Goal: Find specific page/section: Find specific page/section

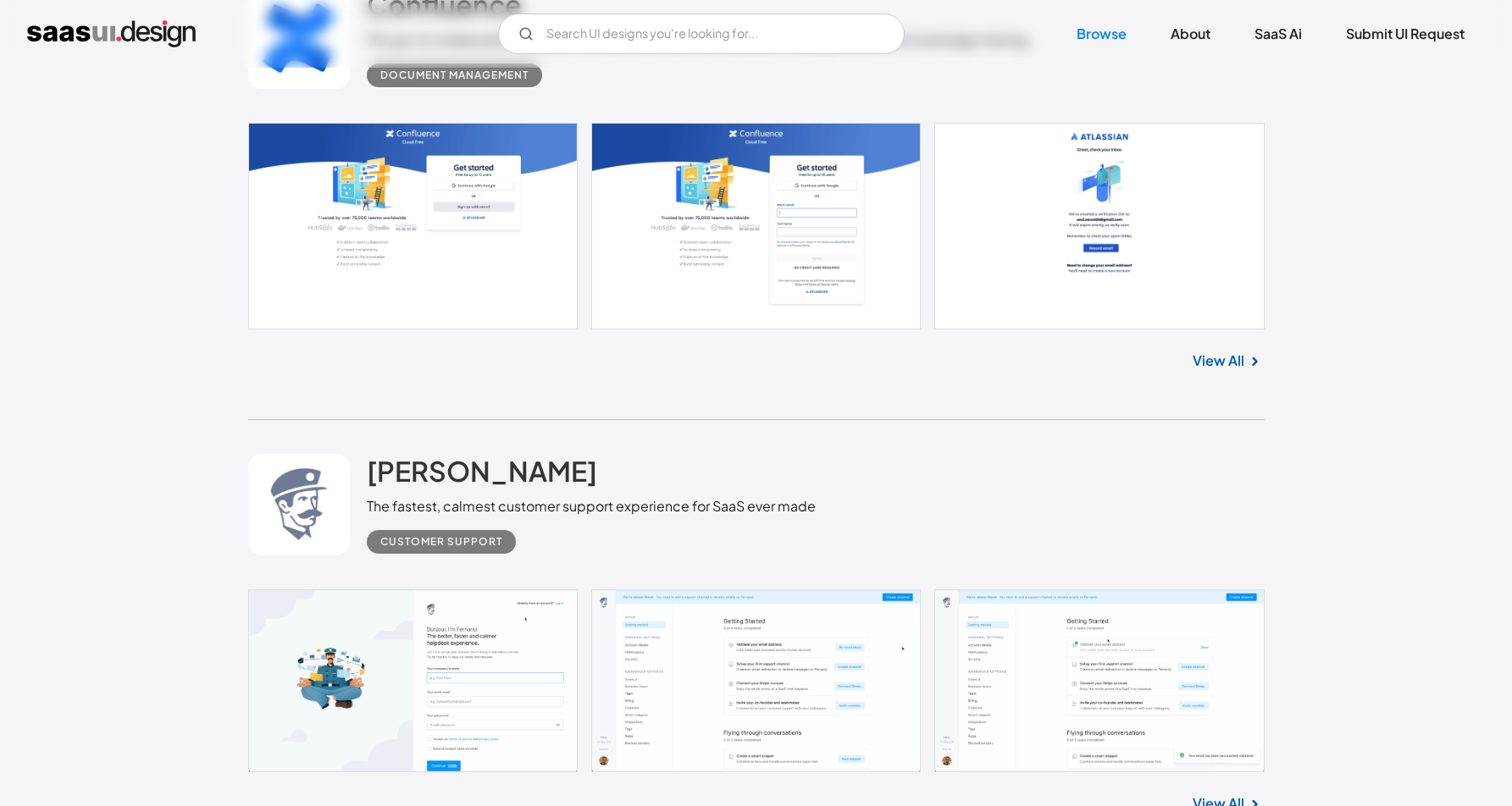
scroll to position [2383, 0]
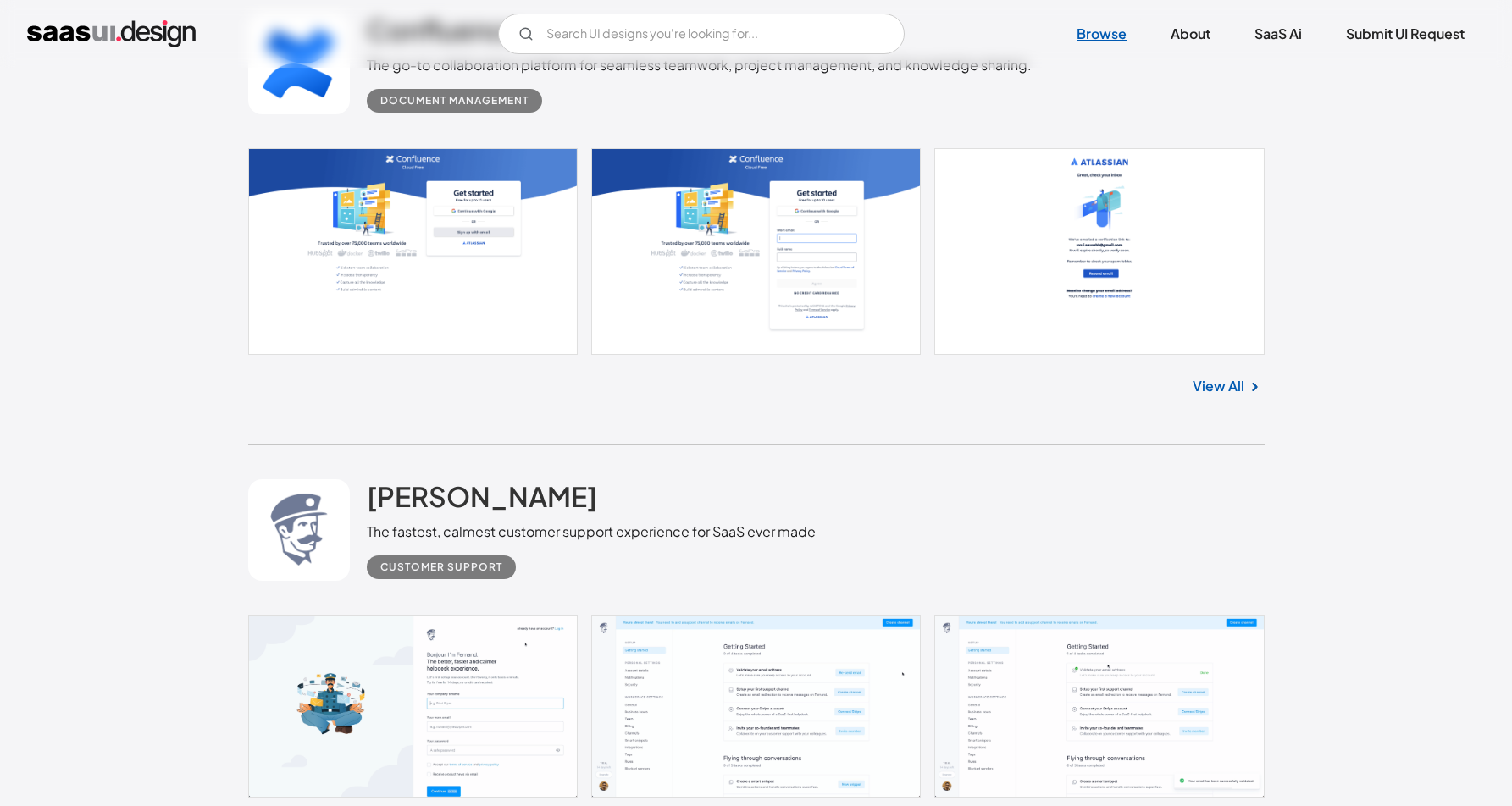
click at [1090, 29] on link "Browse" at bounding box center [1102, 33] width 90 height 37
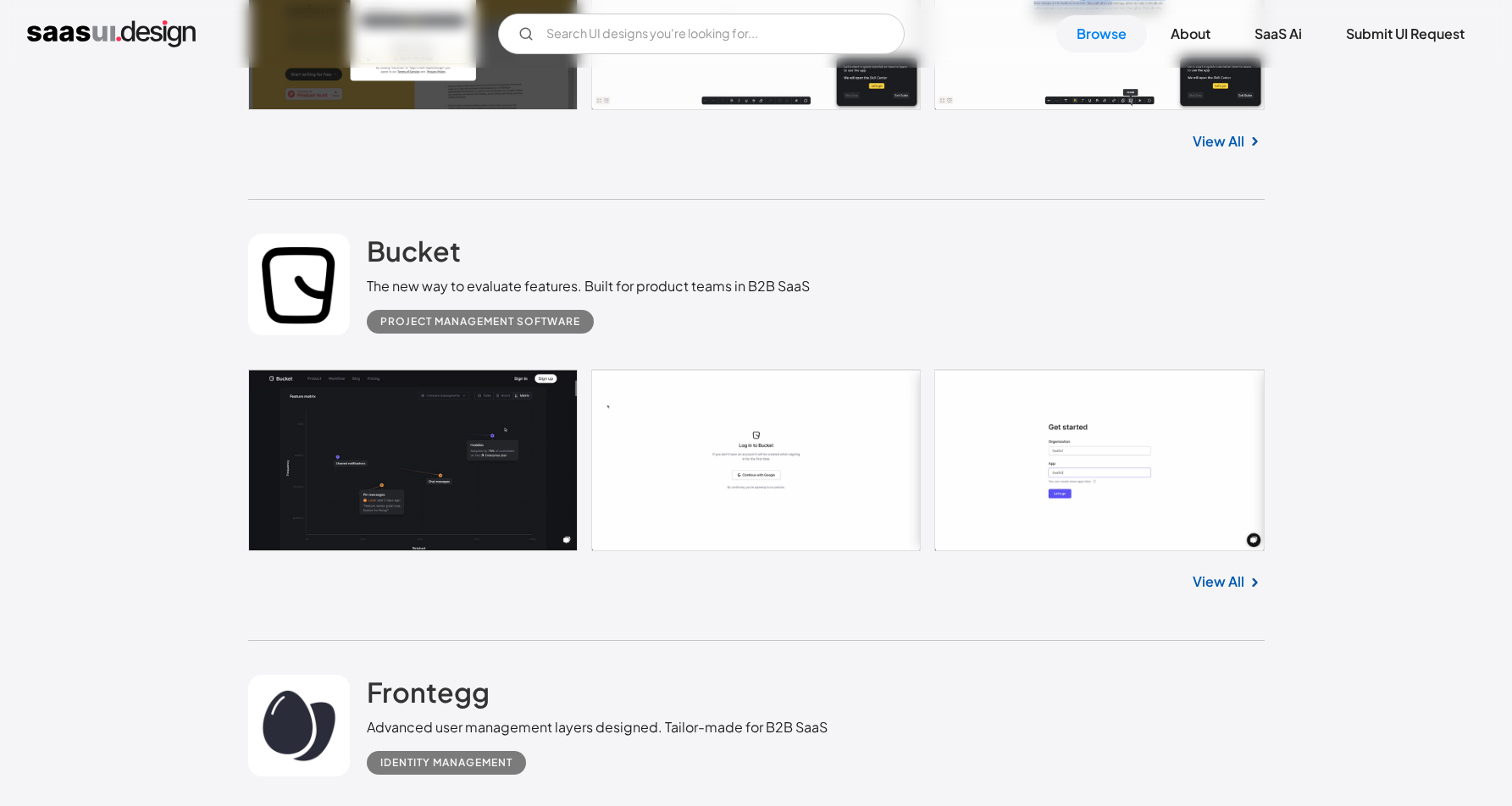
scroll to position [5216, 0]
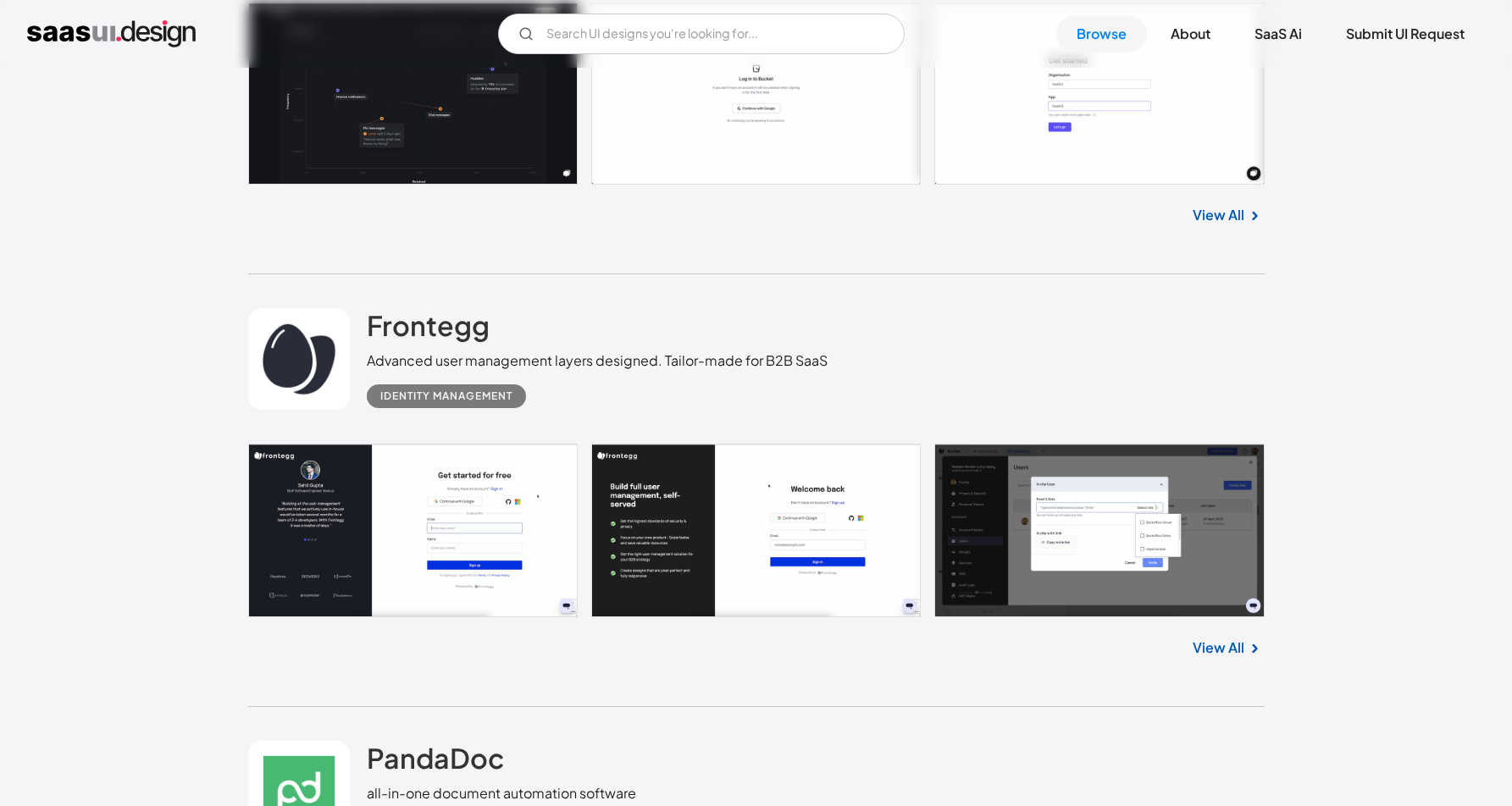
click at [981, 478] on link at bounding box center [756, 530] width 1016 height 173
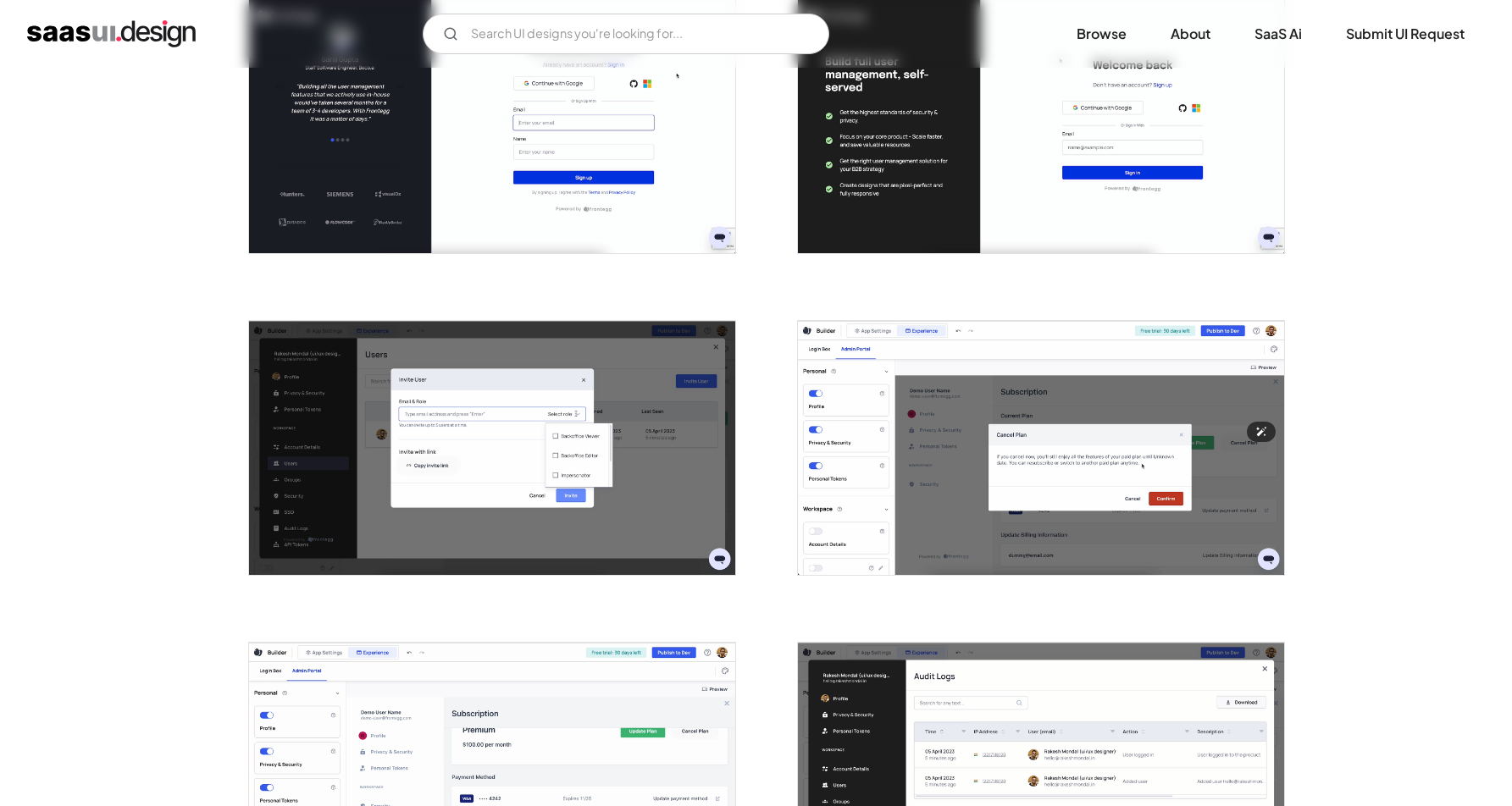
scroll to position [342, 0]
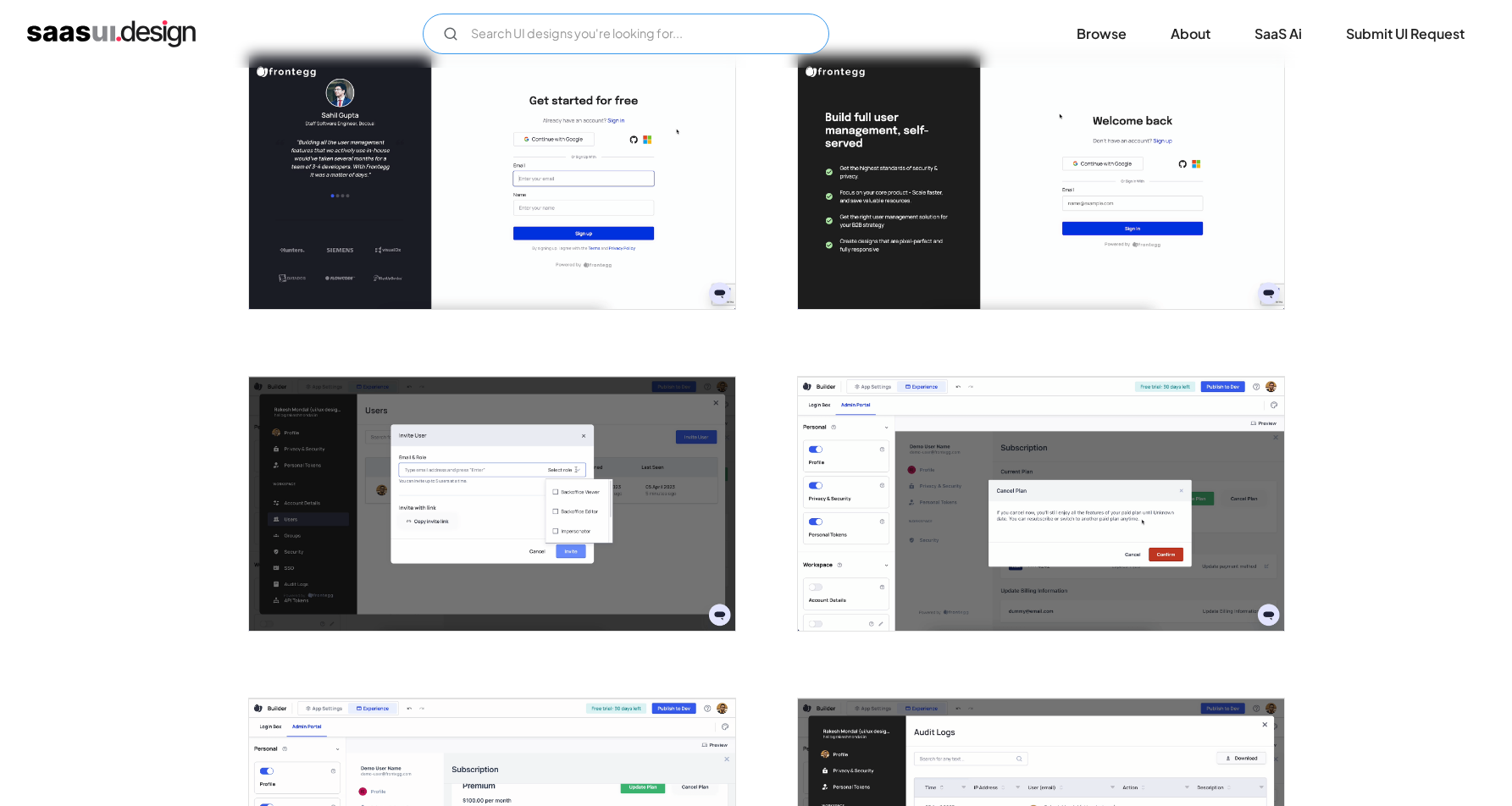
click at [755, 35] on input "Email Form" at bounding box center [626, 33] width 407 height 41
type input "ahaslides"
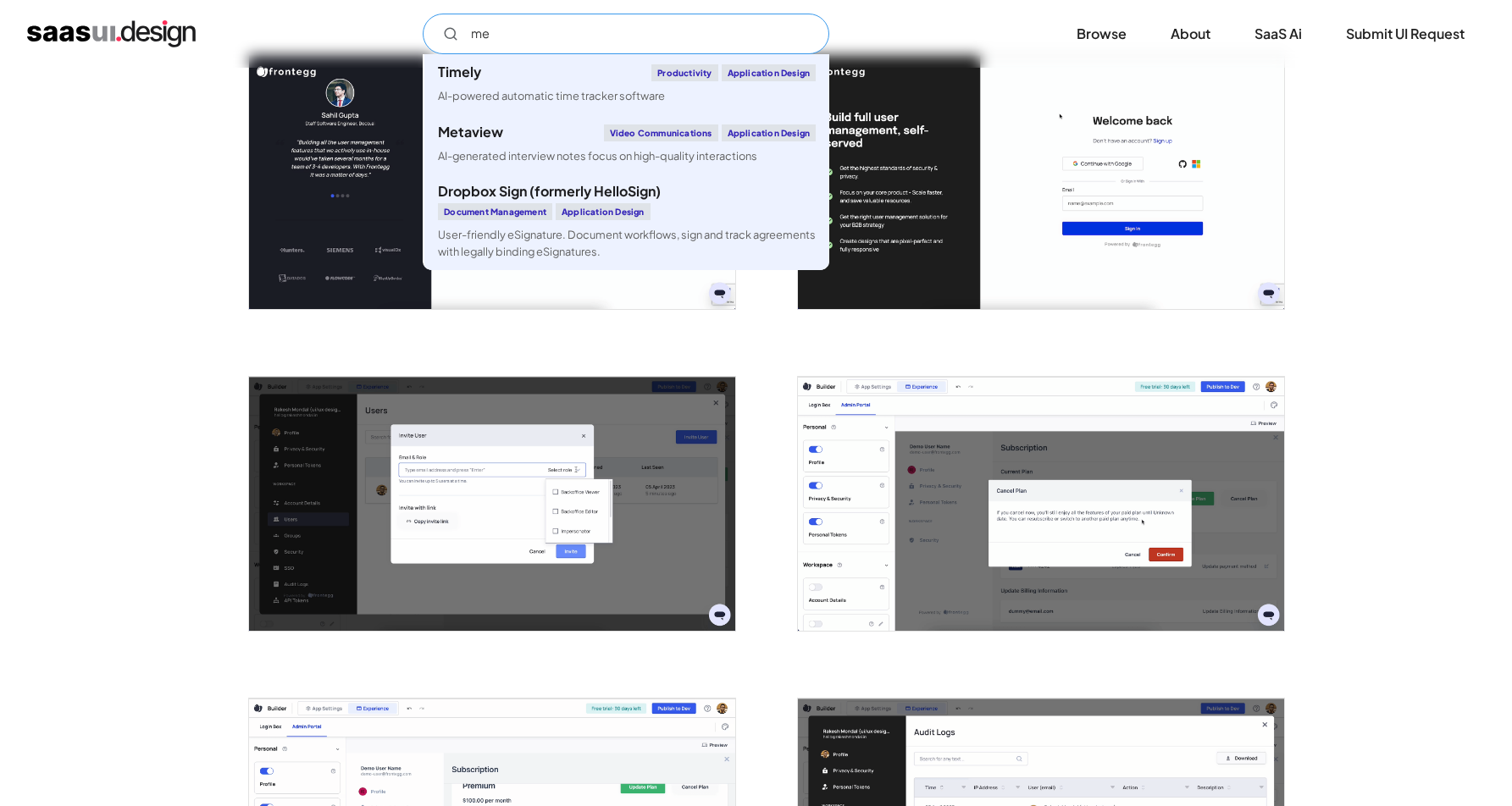
type input "m"
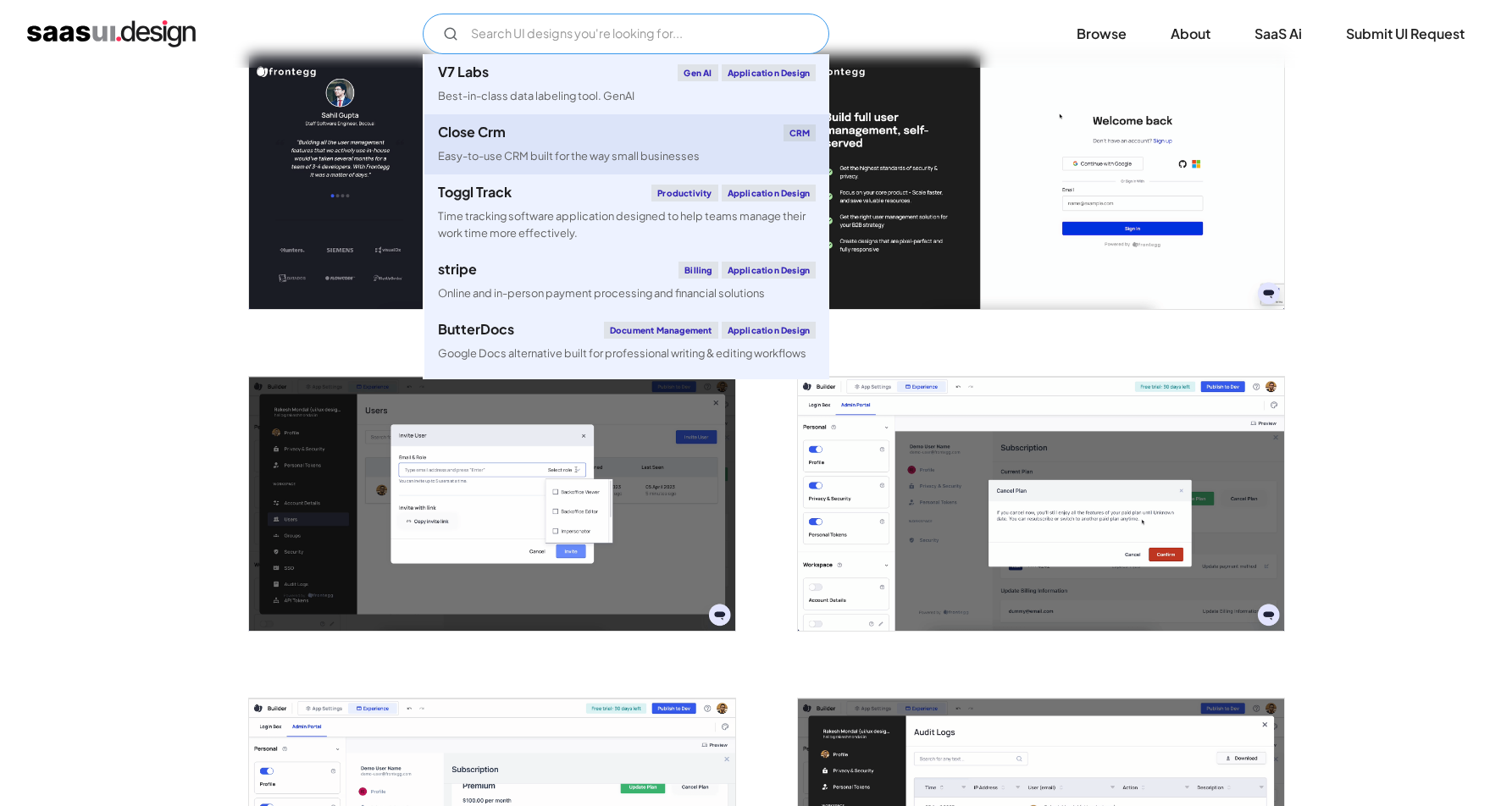
click at [500, 141] on div "Close Crm CRM" at bounding box center [626, 133] width 378 height 17
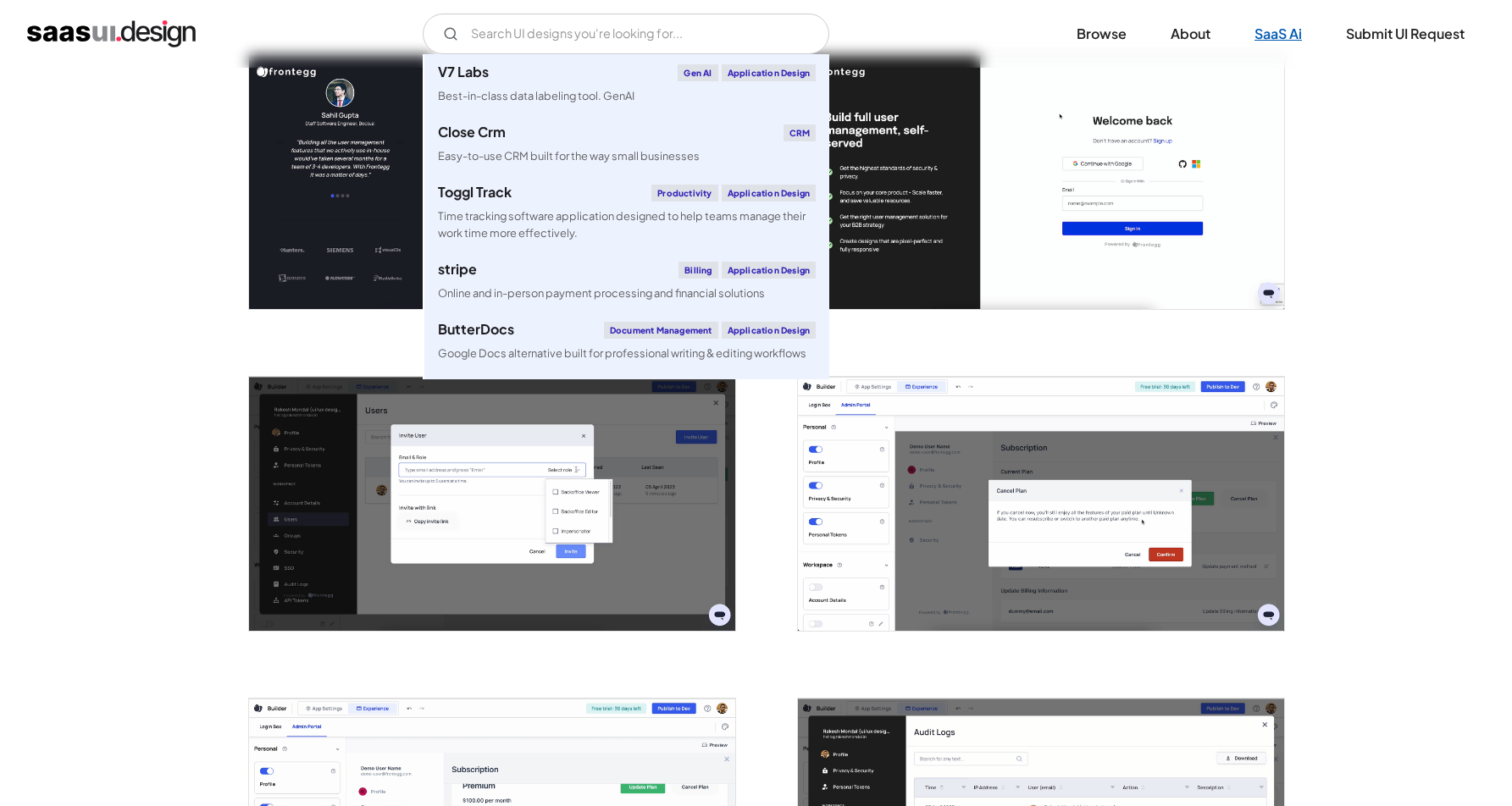
click at [1293, 45] on link "SaaS Ai" at bounding box center [1277, 33] width 88 height 37
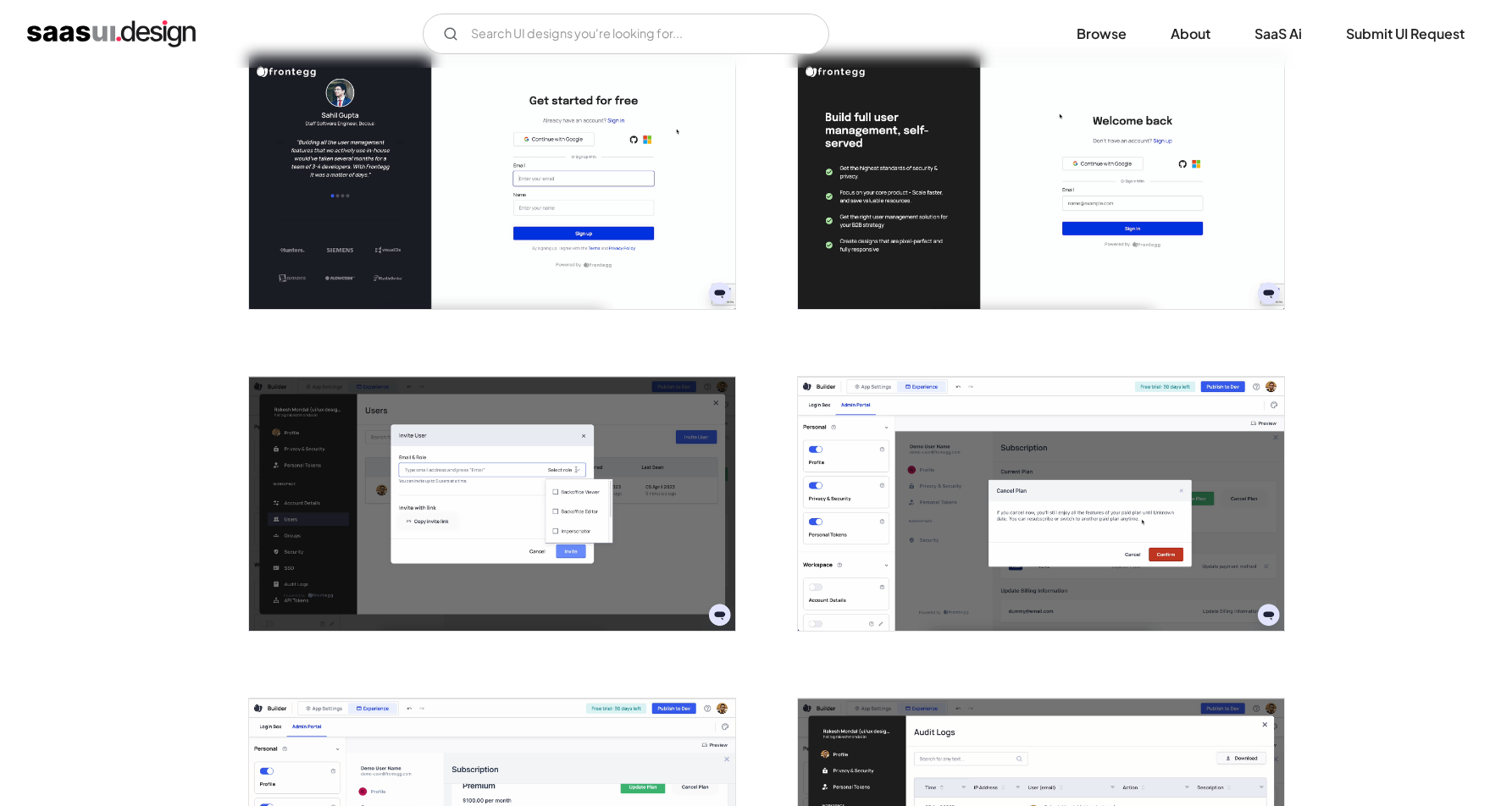
click at [85, 36] on img "home" at bounding box center [111, 33] width 168 height 27
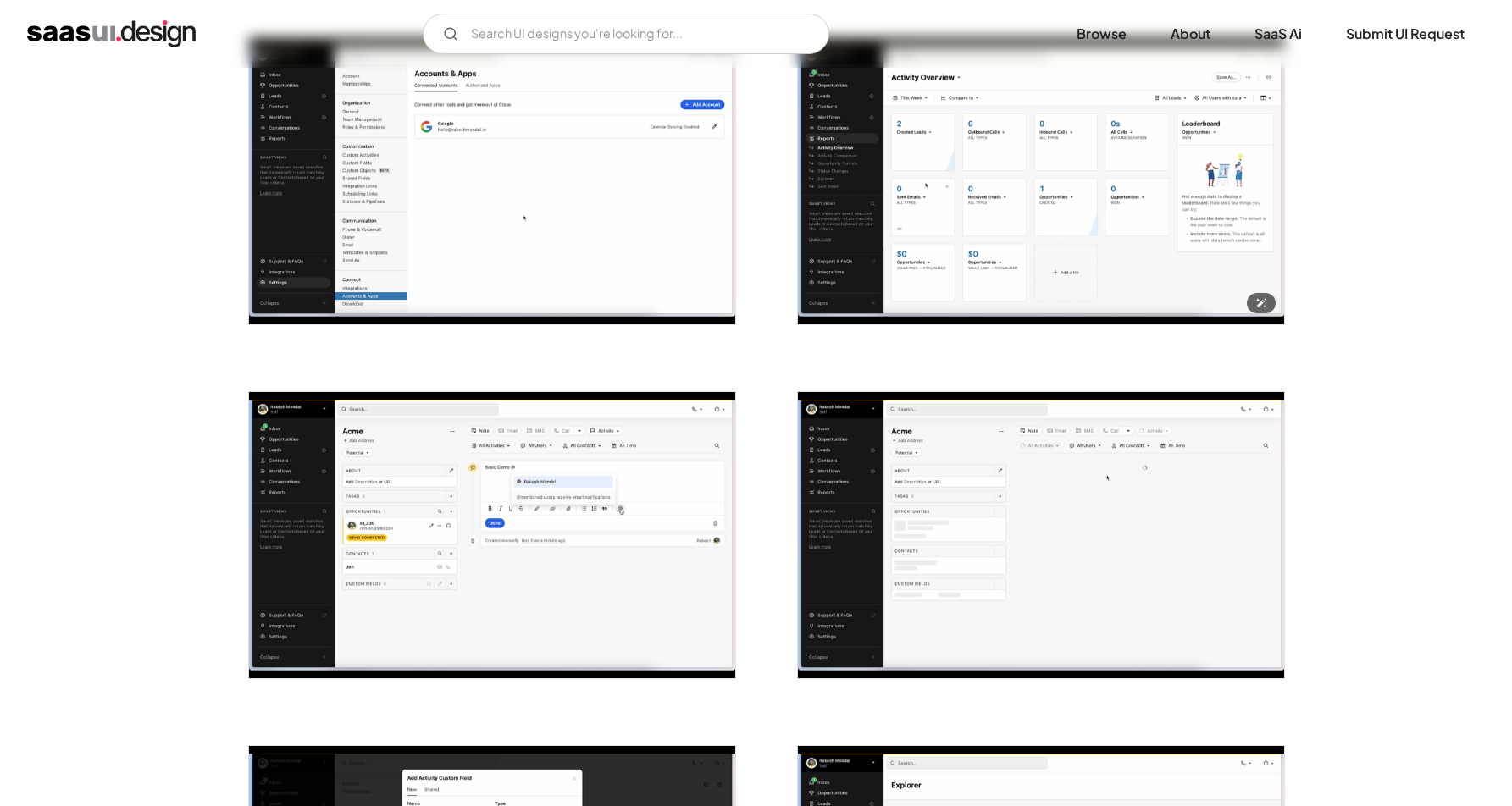
scroll to position [359, 0]
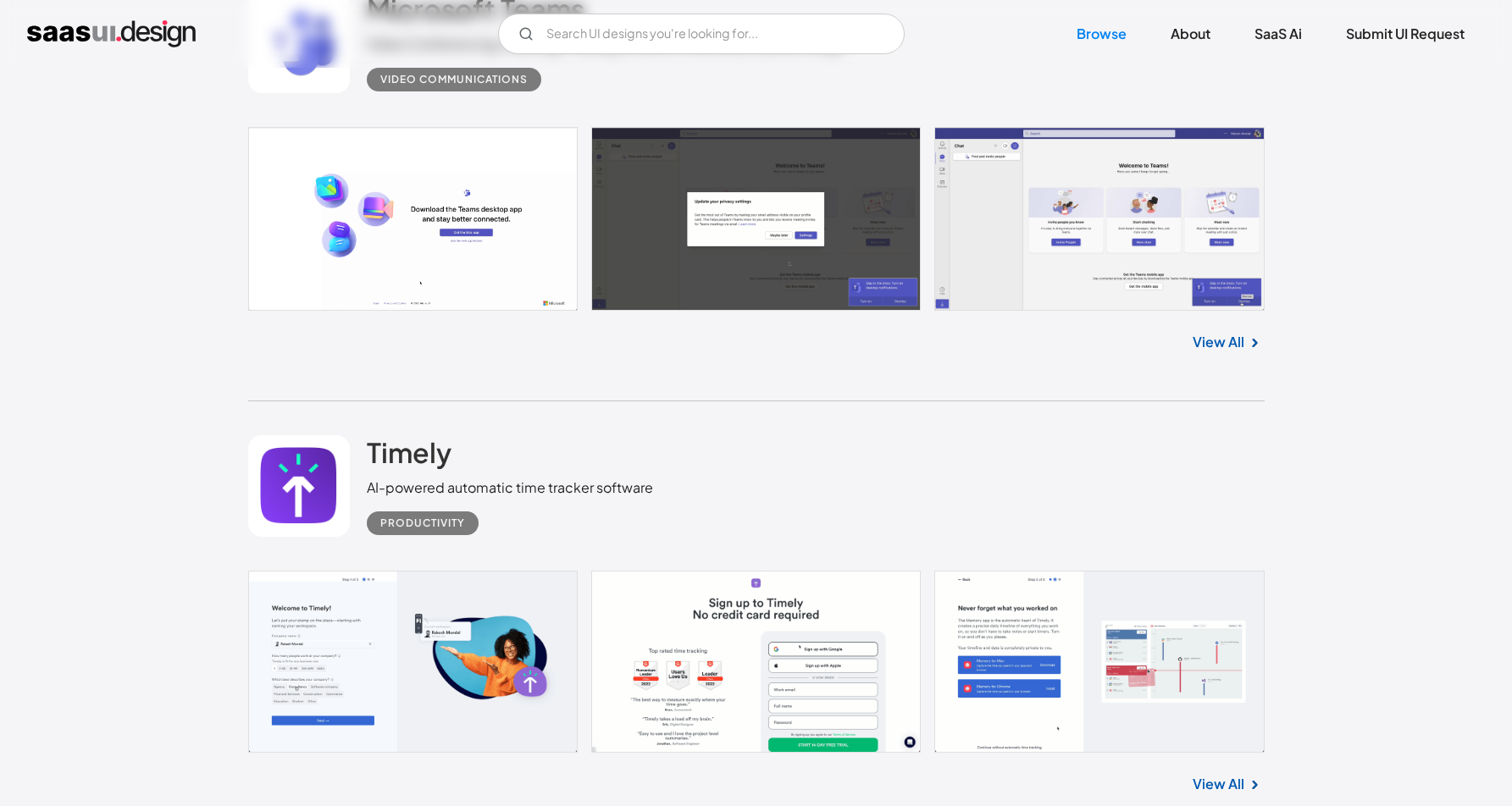
scroll to position [8166, 0]
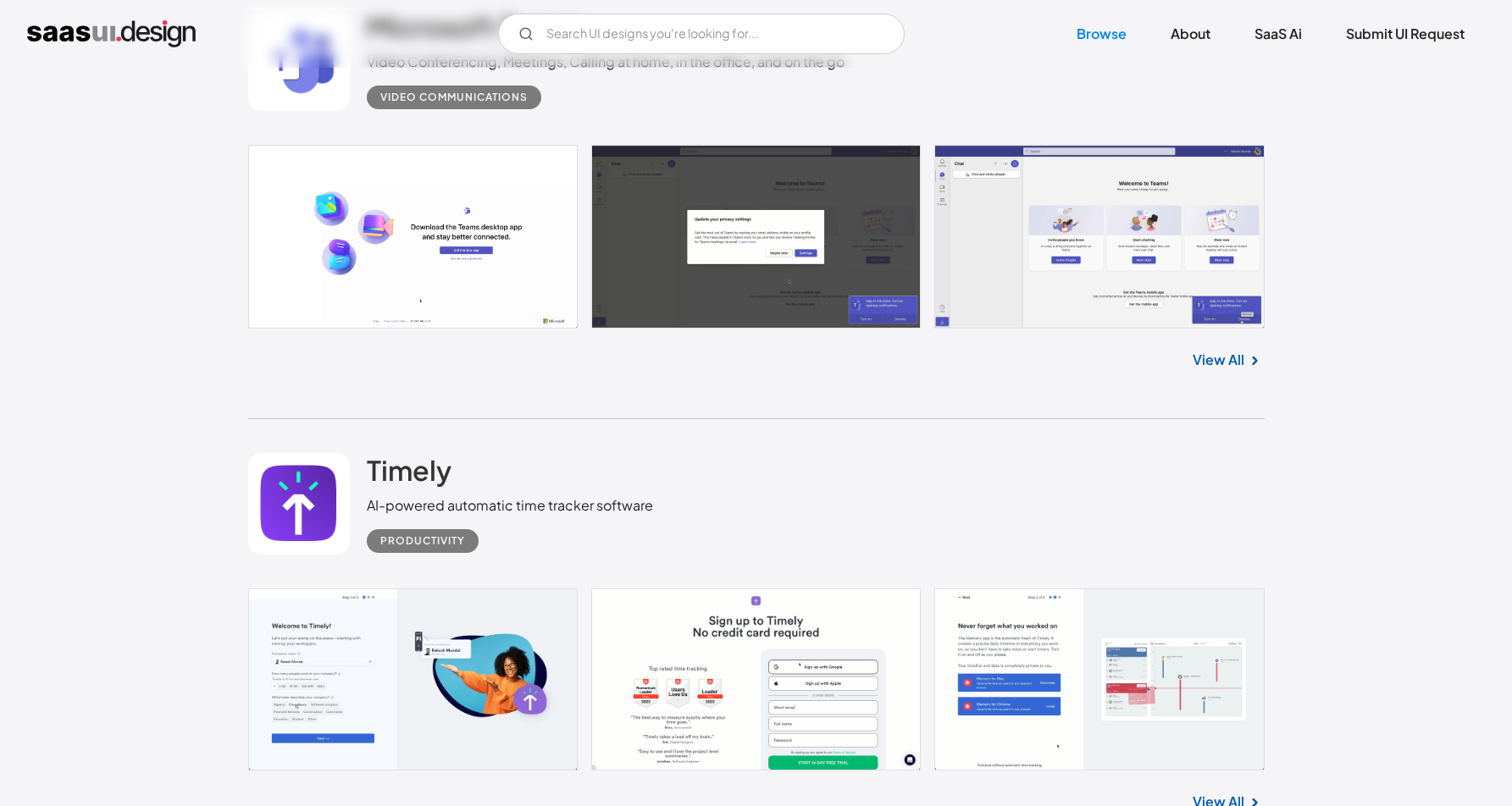
click at [997, 248] on link at bounding box center [756, 236] width 1016 height 183
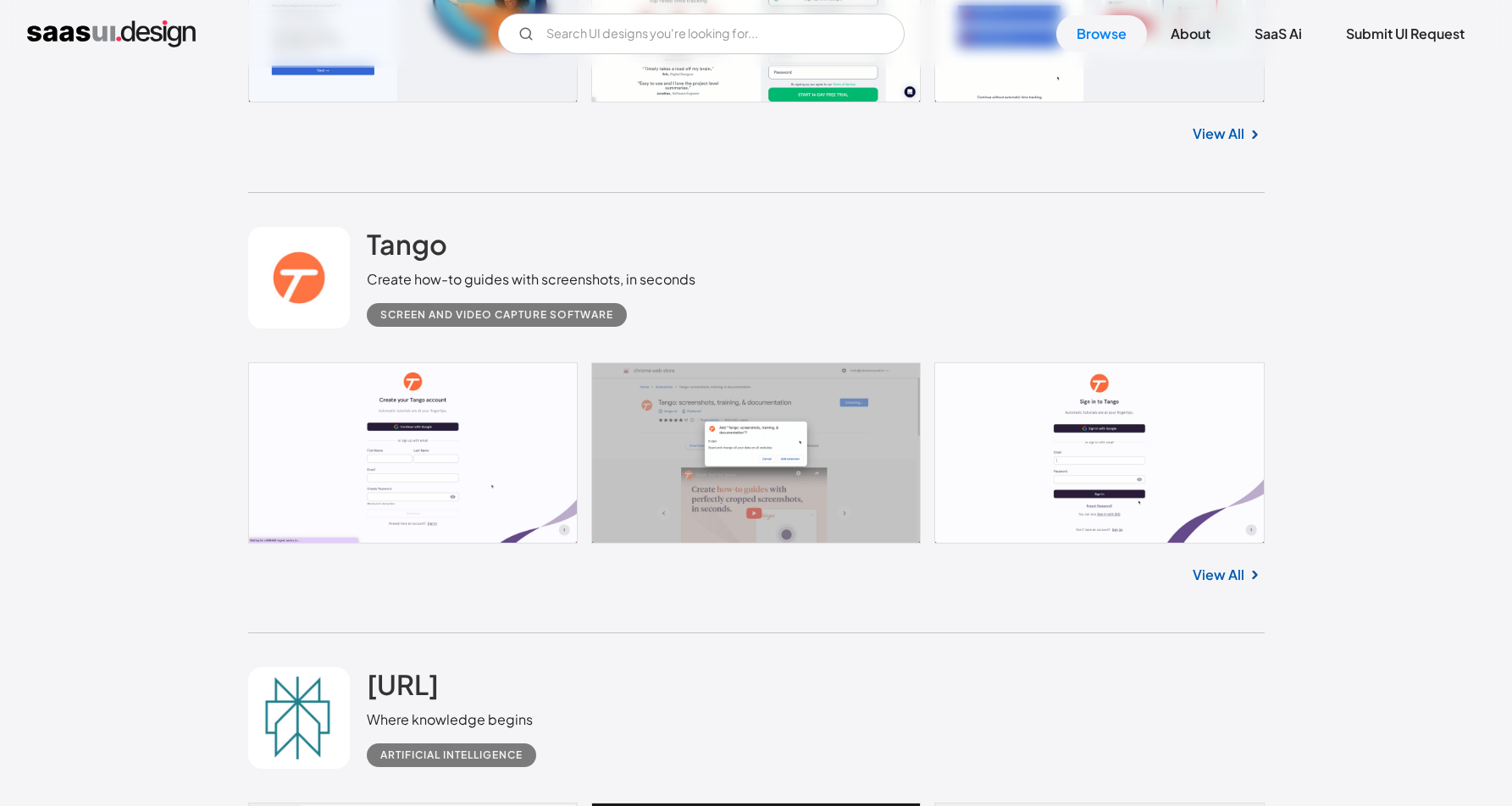
scroll to position [8835, 0]
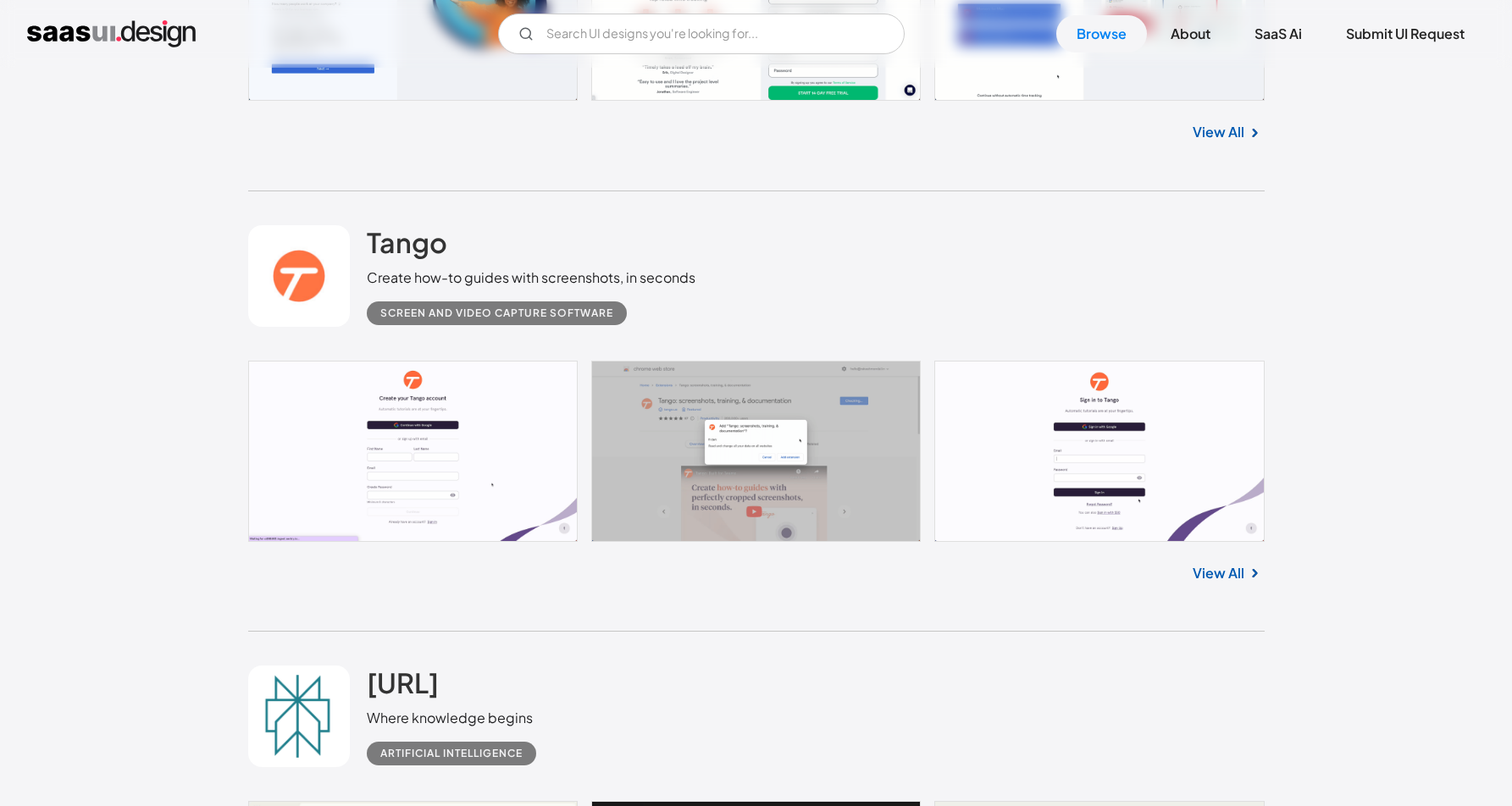
click at [295, 273] on link at bounding box center [299, 276] width 101 height 101
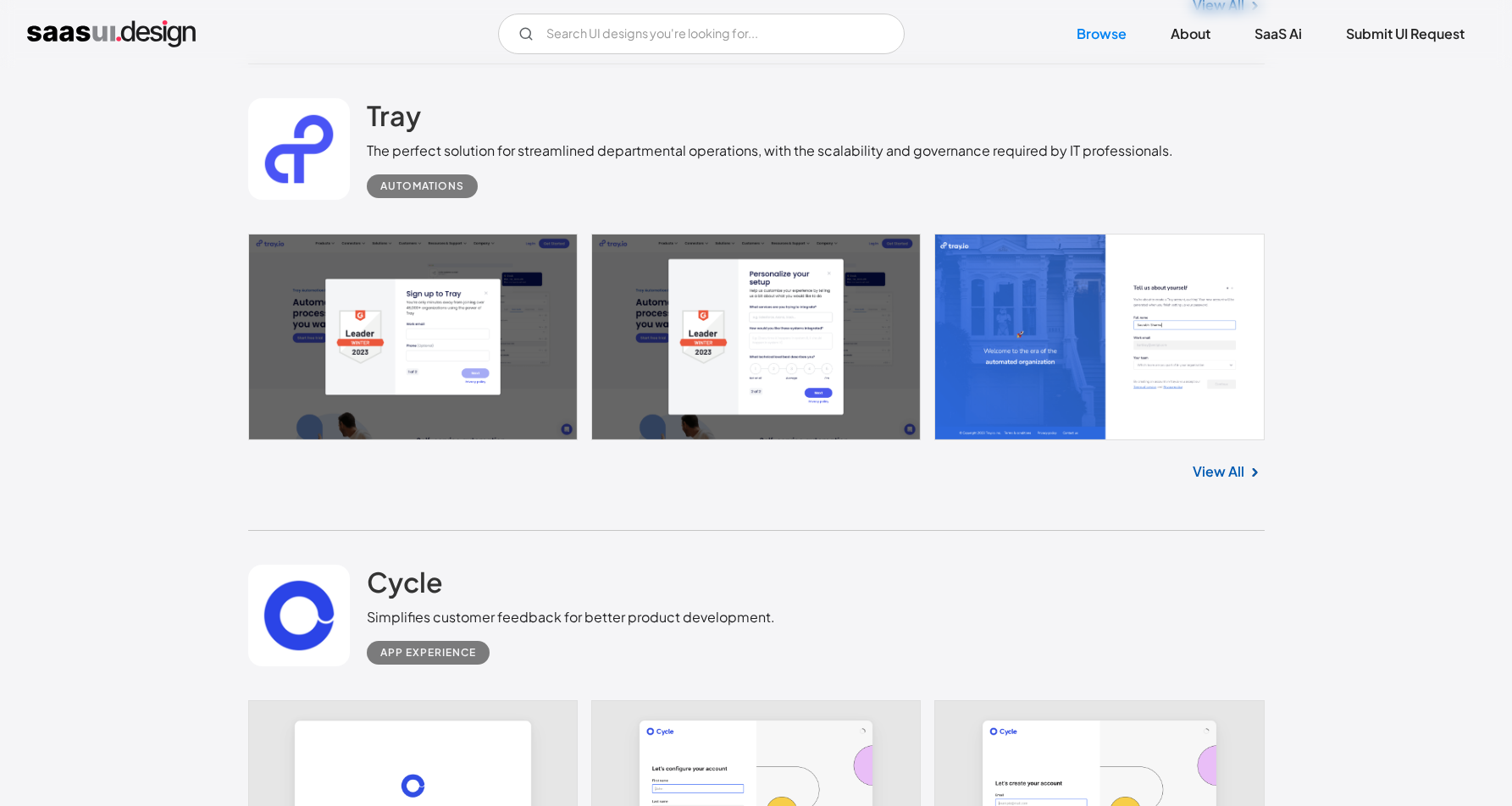
scroll to position [11620, 0]
click at [398, 130] on h2 "Tray" at bounding box center [394, 114] width 54 height 33
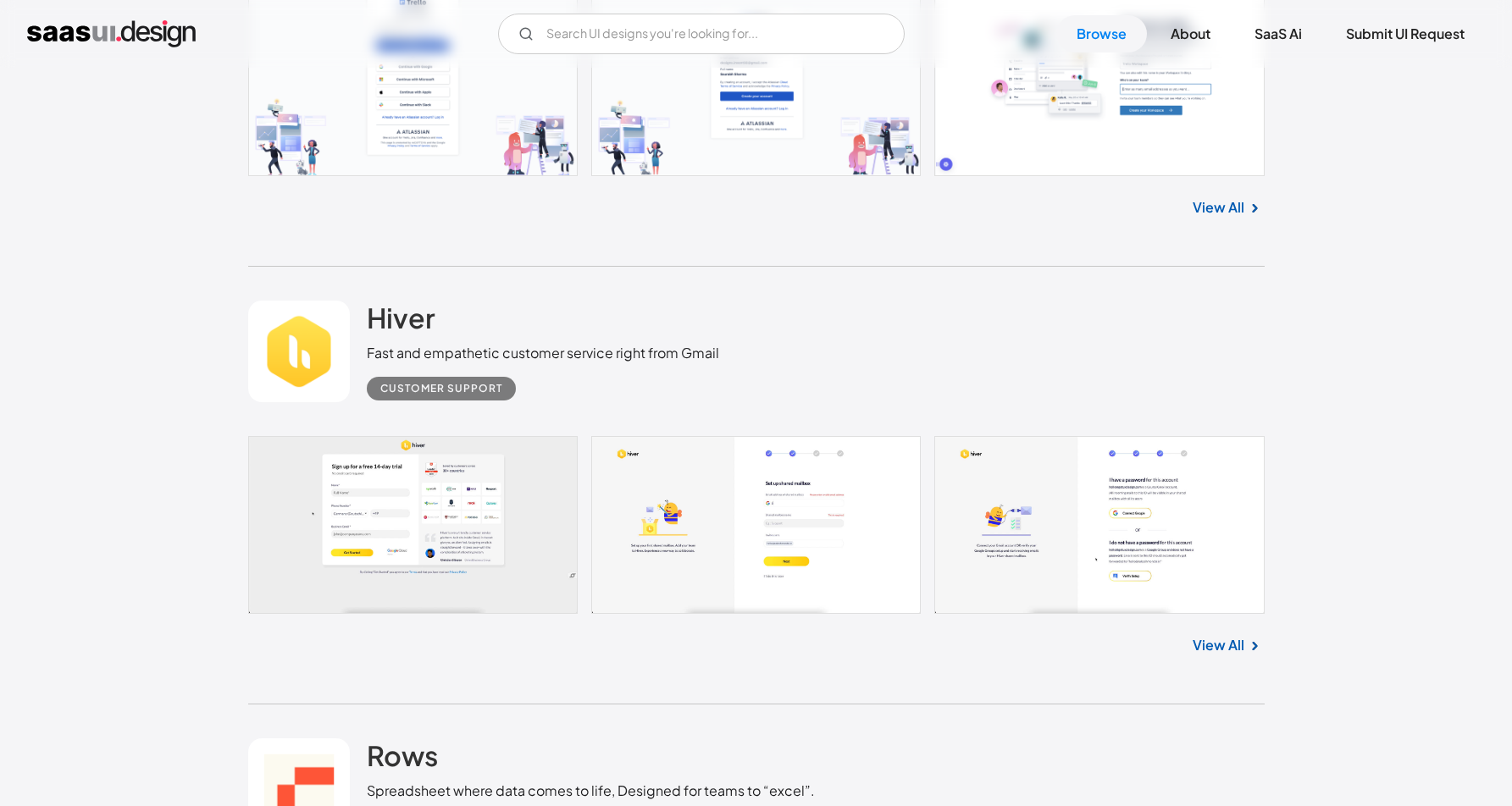
scroll to position [12808, 0]
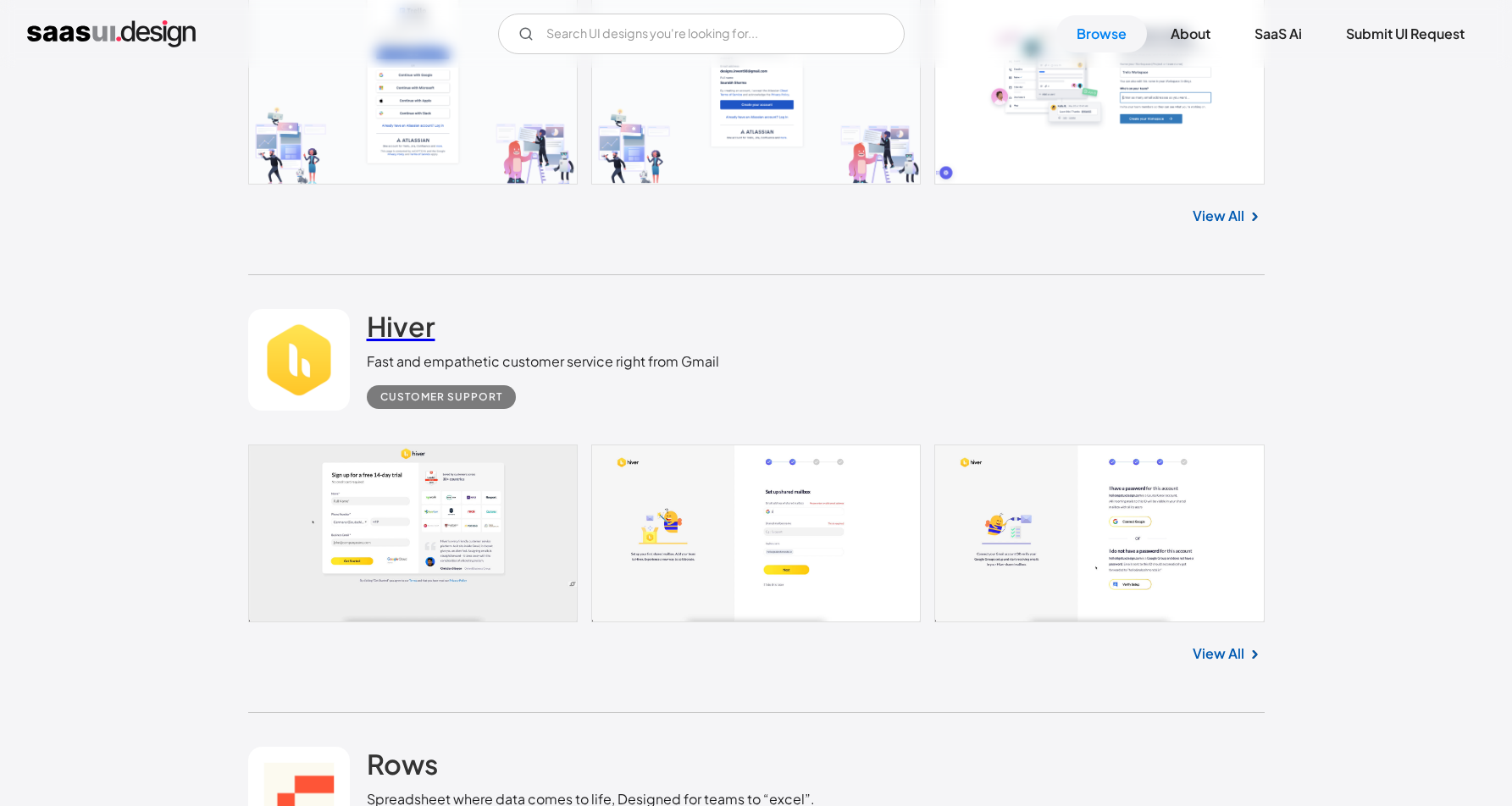
click at [390, 337] on h2 "Hiver" at bounding box center [401, 325] width 69 height 33
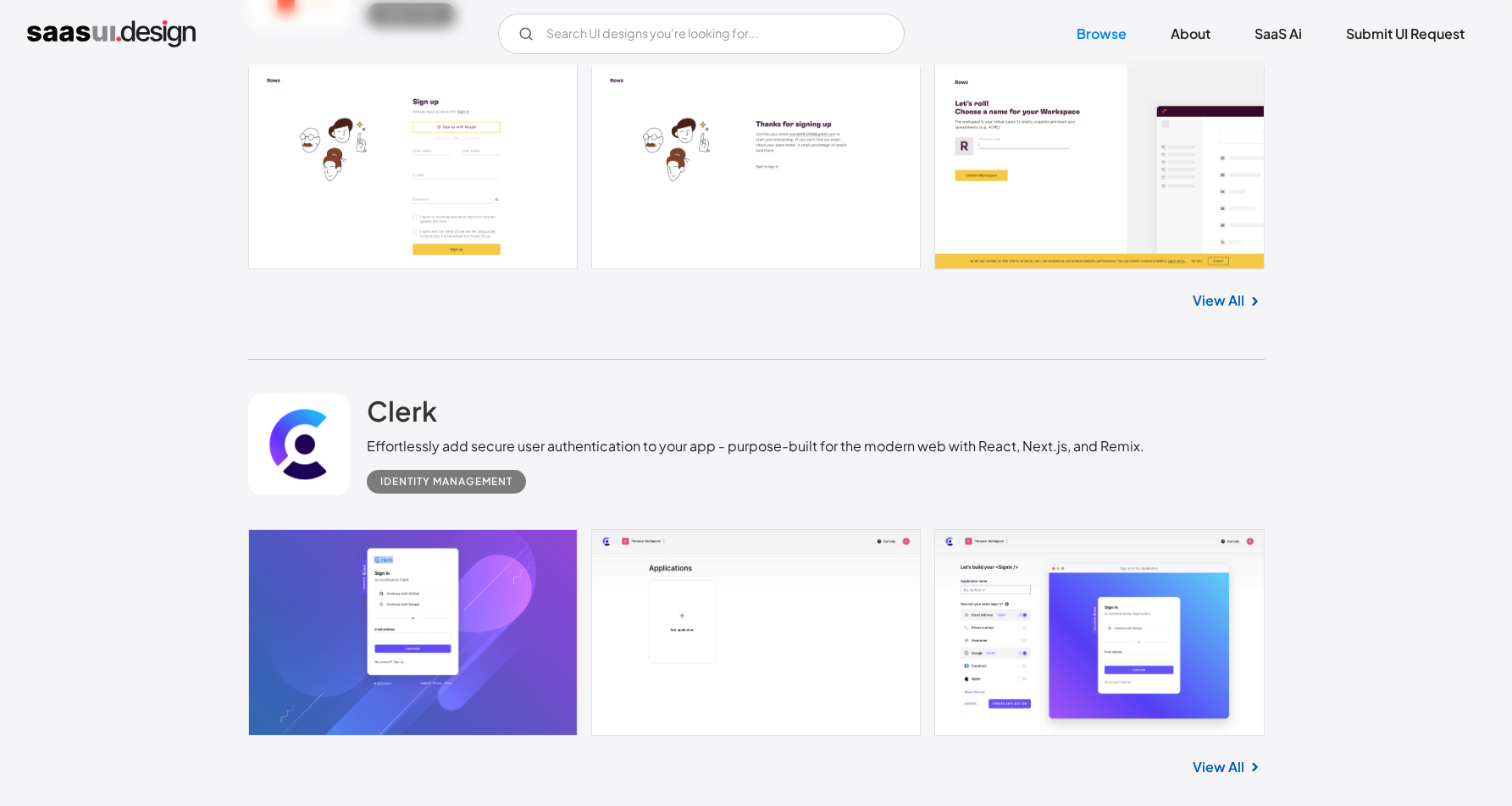
scroll to position [13629, 0]
click at [389, 426] on h2 "Clerk" at bounding box center [402, 409] width 70 height 33
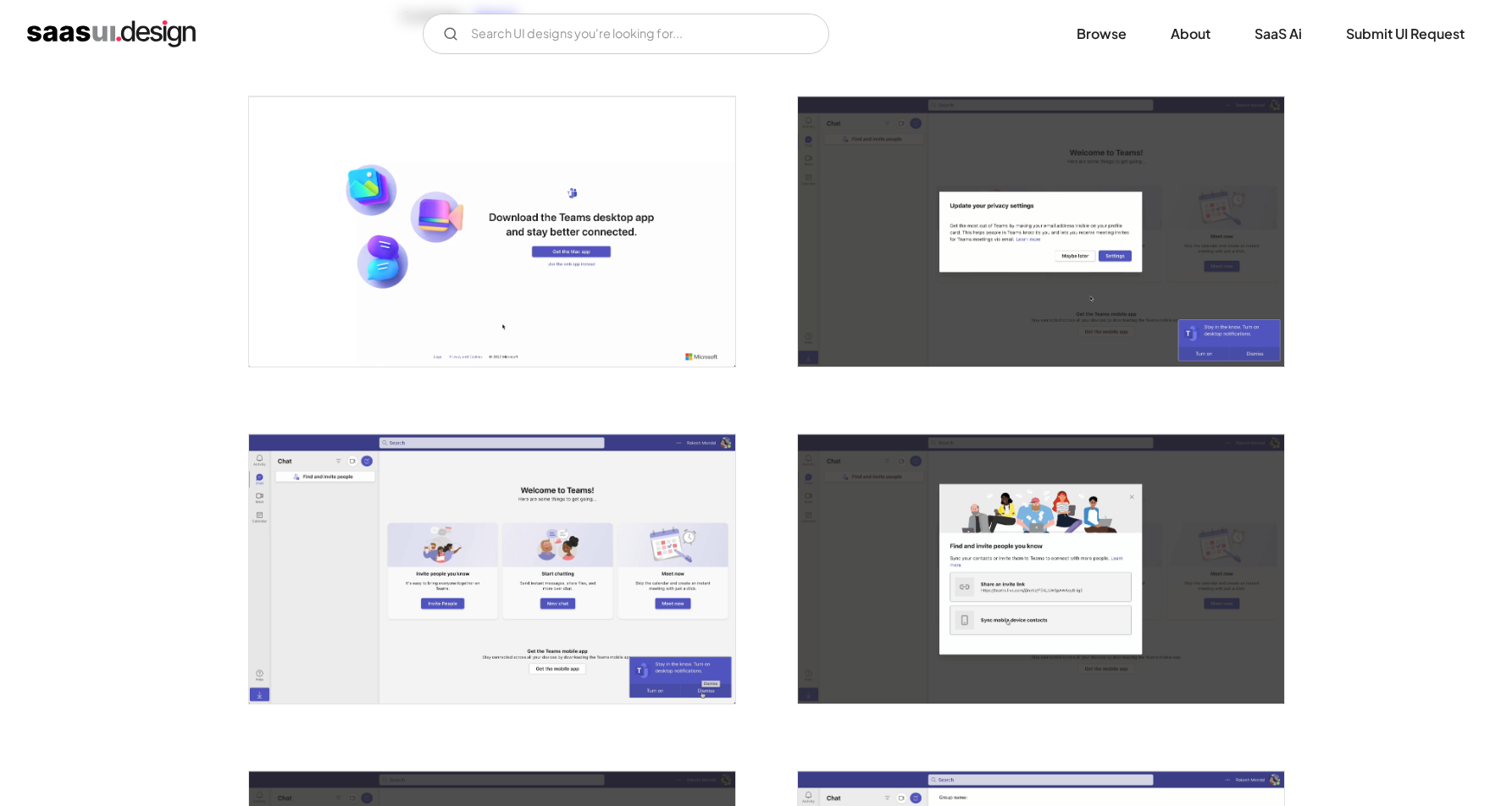
scroll to position [644, 0]
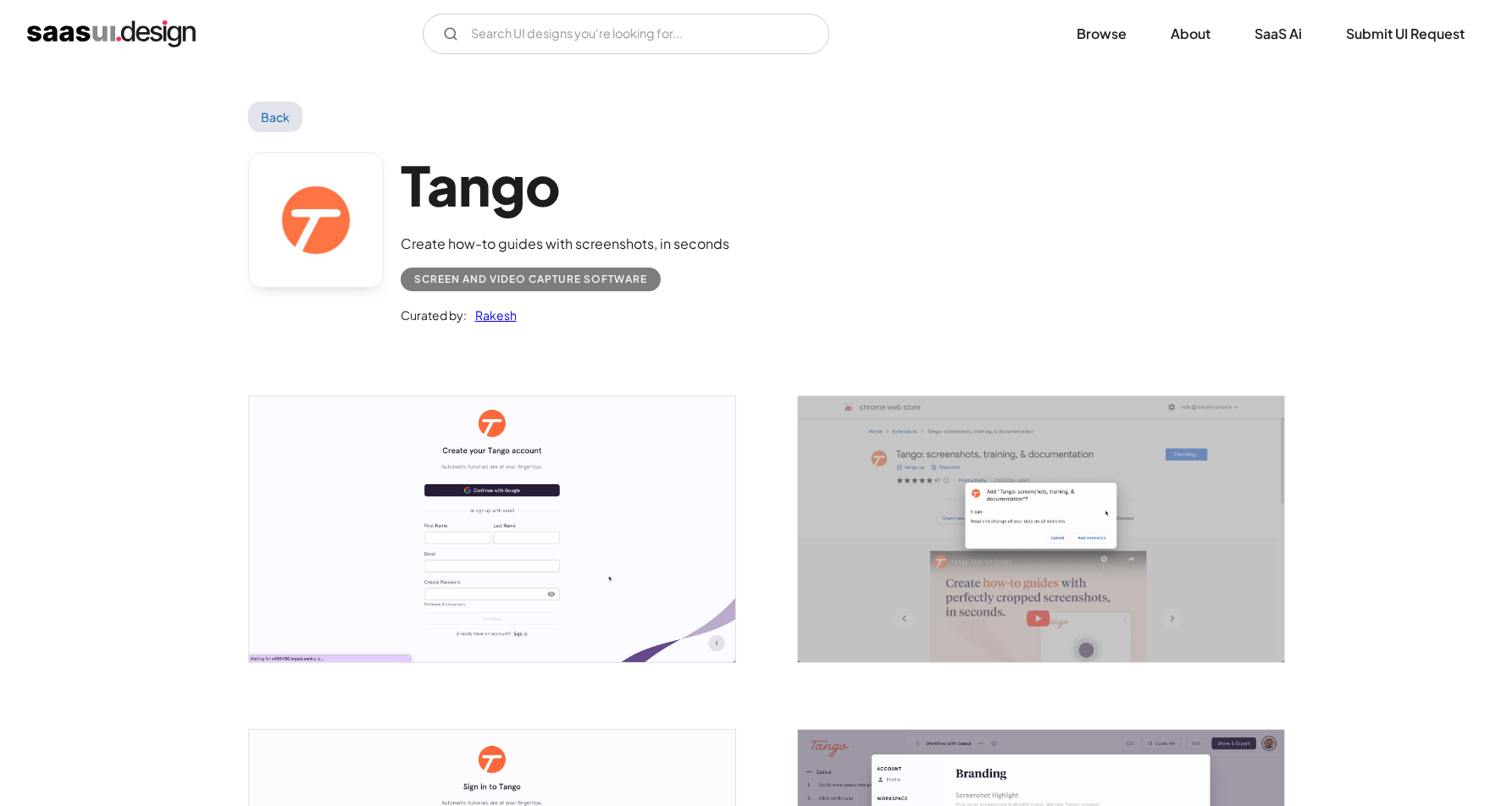
click at [621, 286] on div "Screen and Video Capture Software" at bounding box center [531, 279] width 233 height 20
click at [485, 316] on link "Rakesh" at bounding box center [491, 314] width 50 height 20
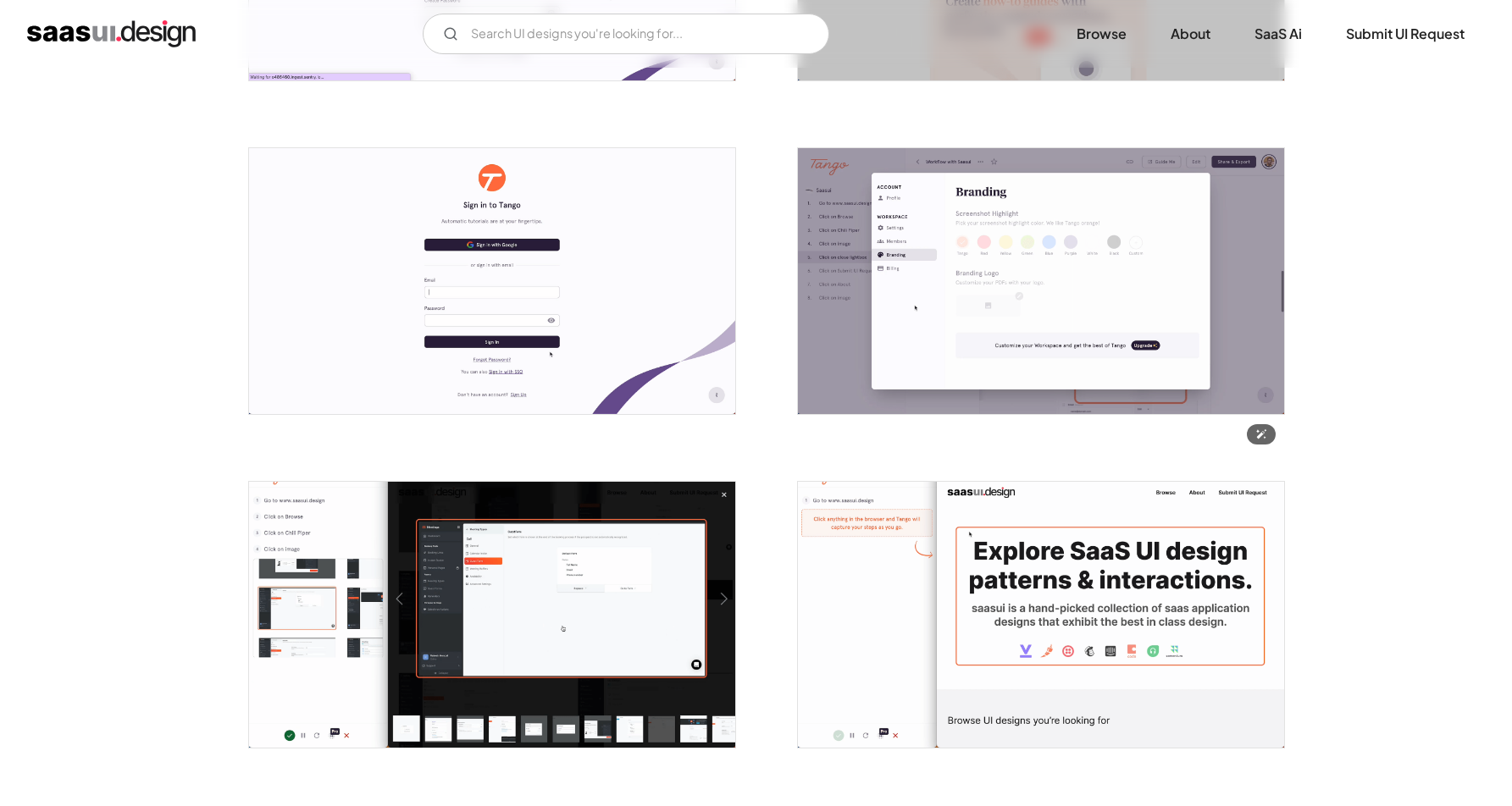
scroll to position [652, 0]
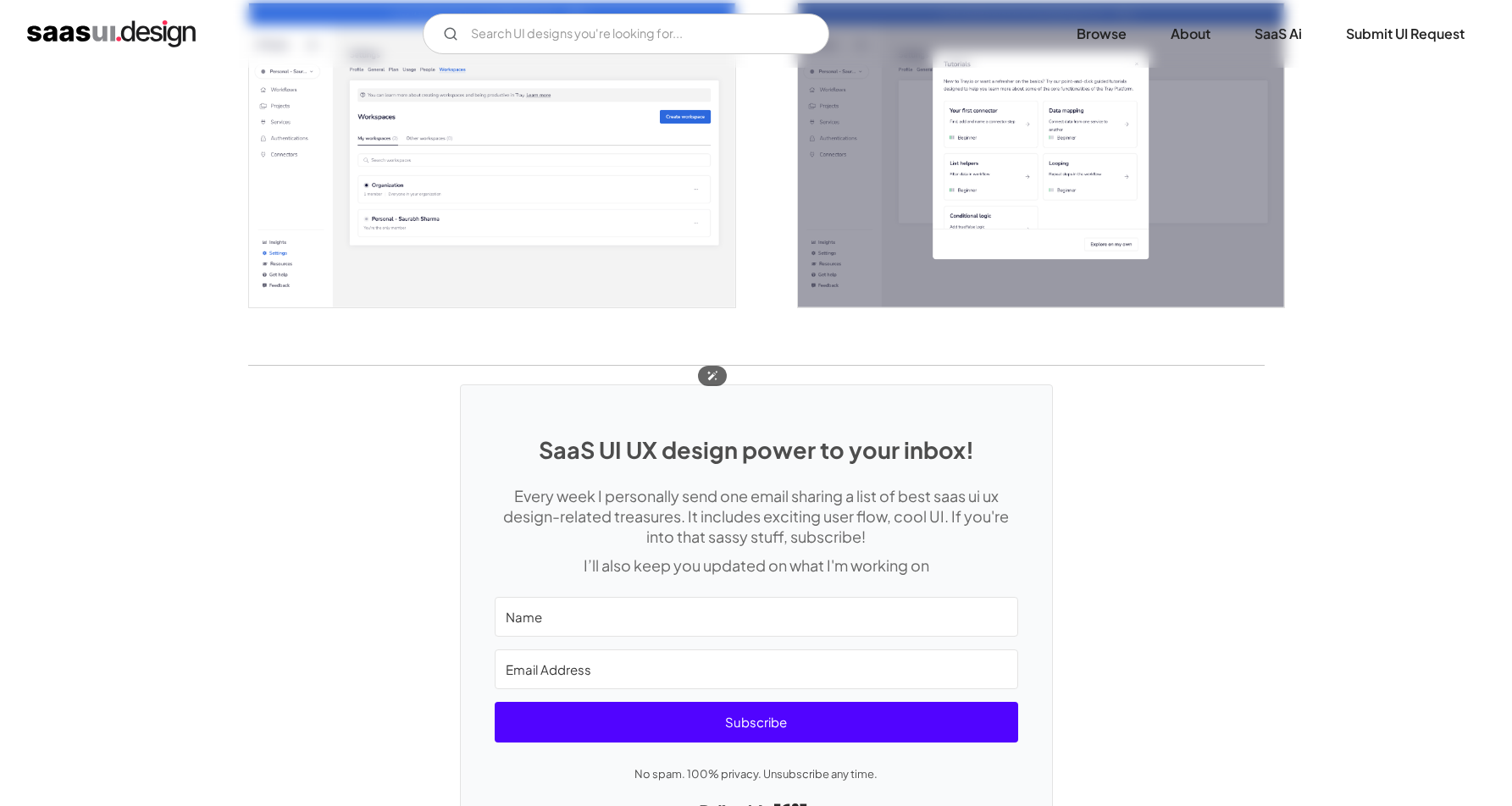
scroll to position [3849, 0]
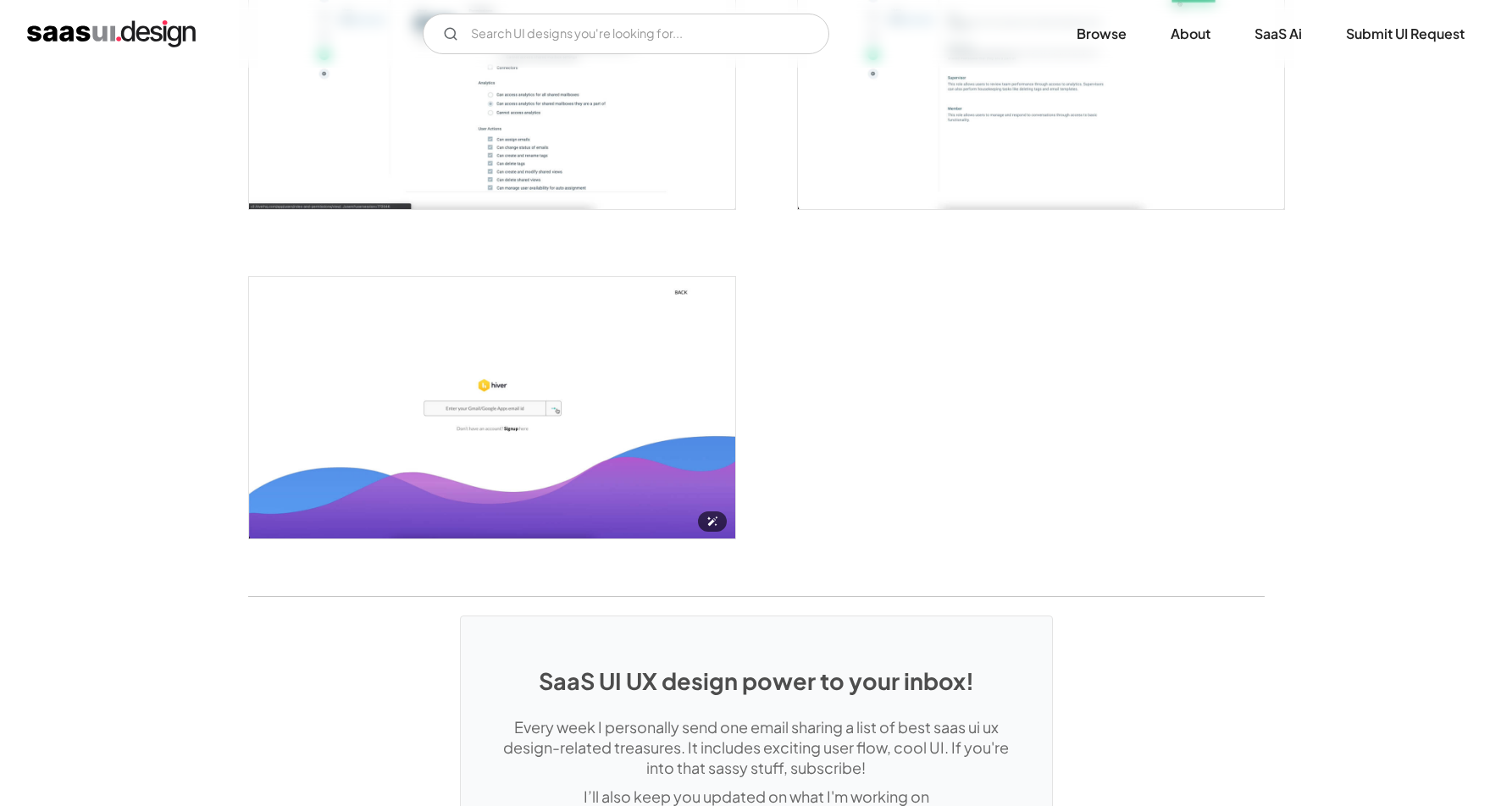
scroll to position [3745, 0]
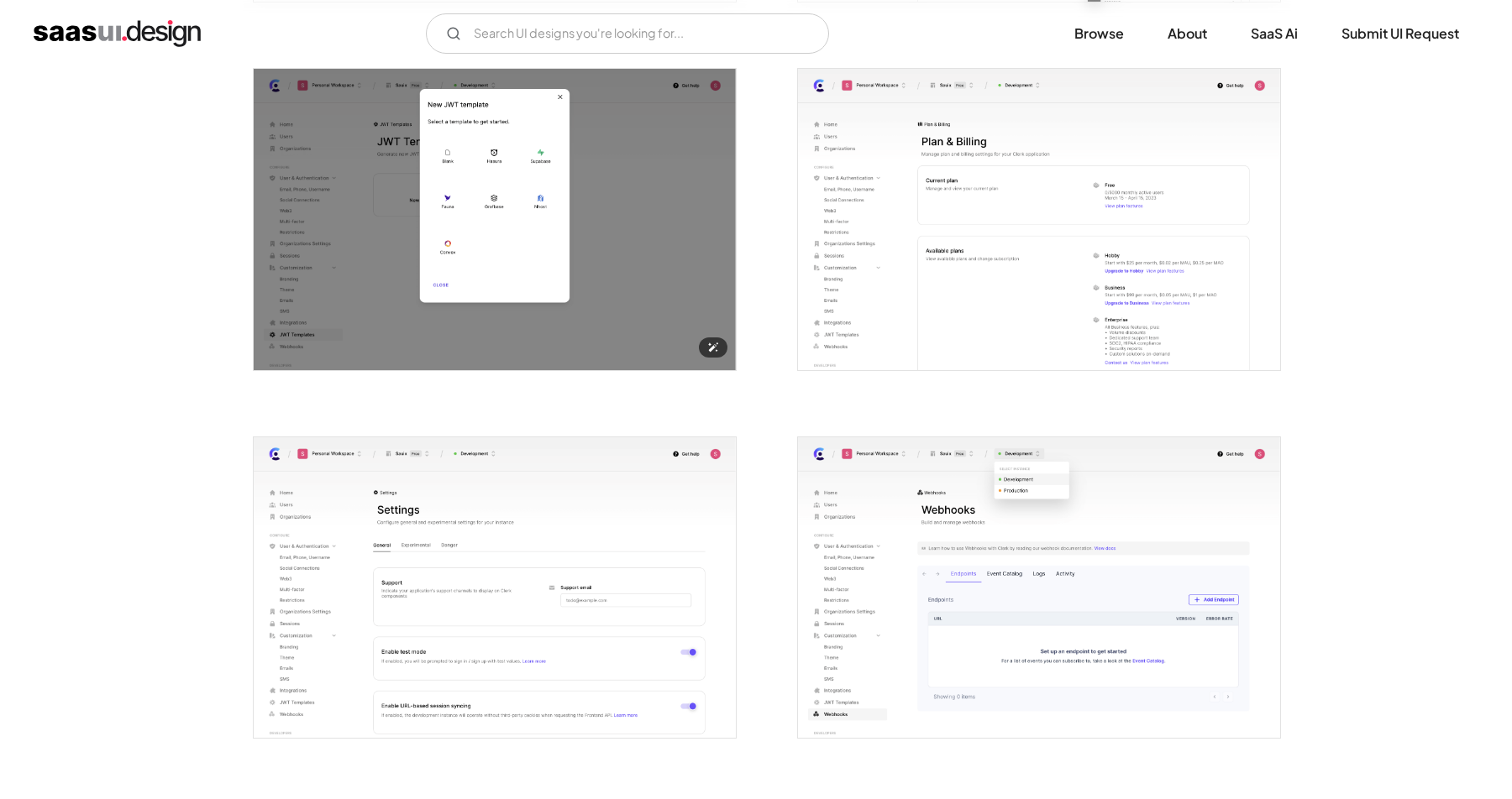
scroll to position [3630, 0]
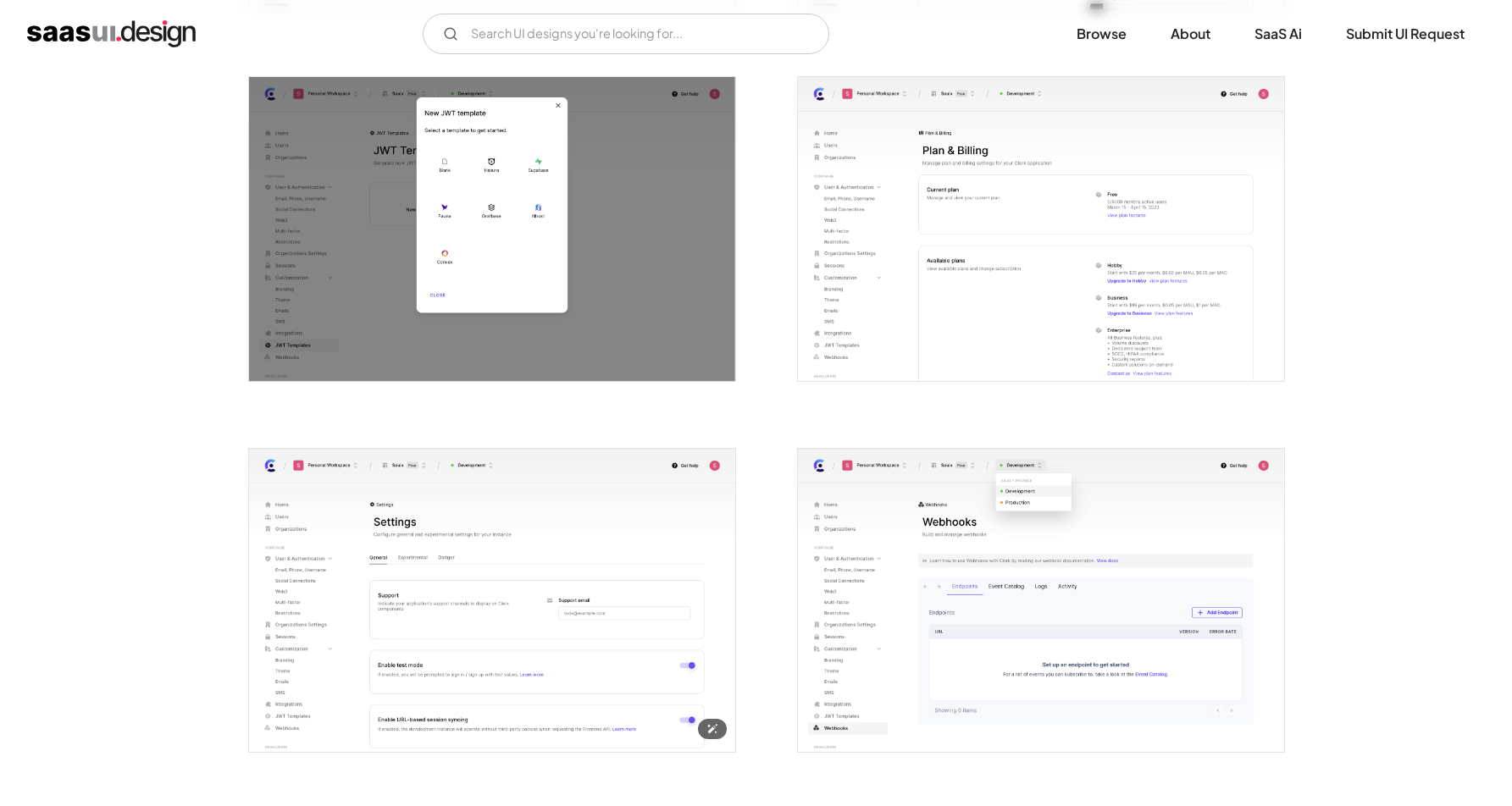
click at [440, 488] on img "open lightbox" at bounding box center [492, 601] width 486 height 304
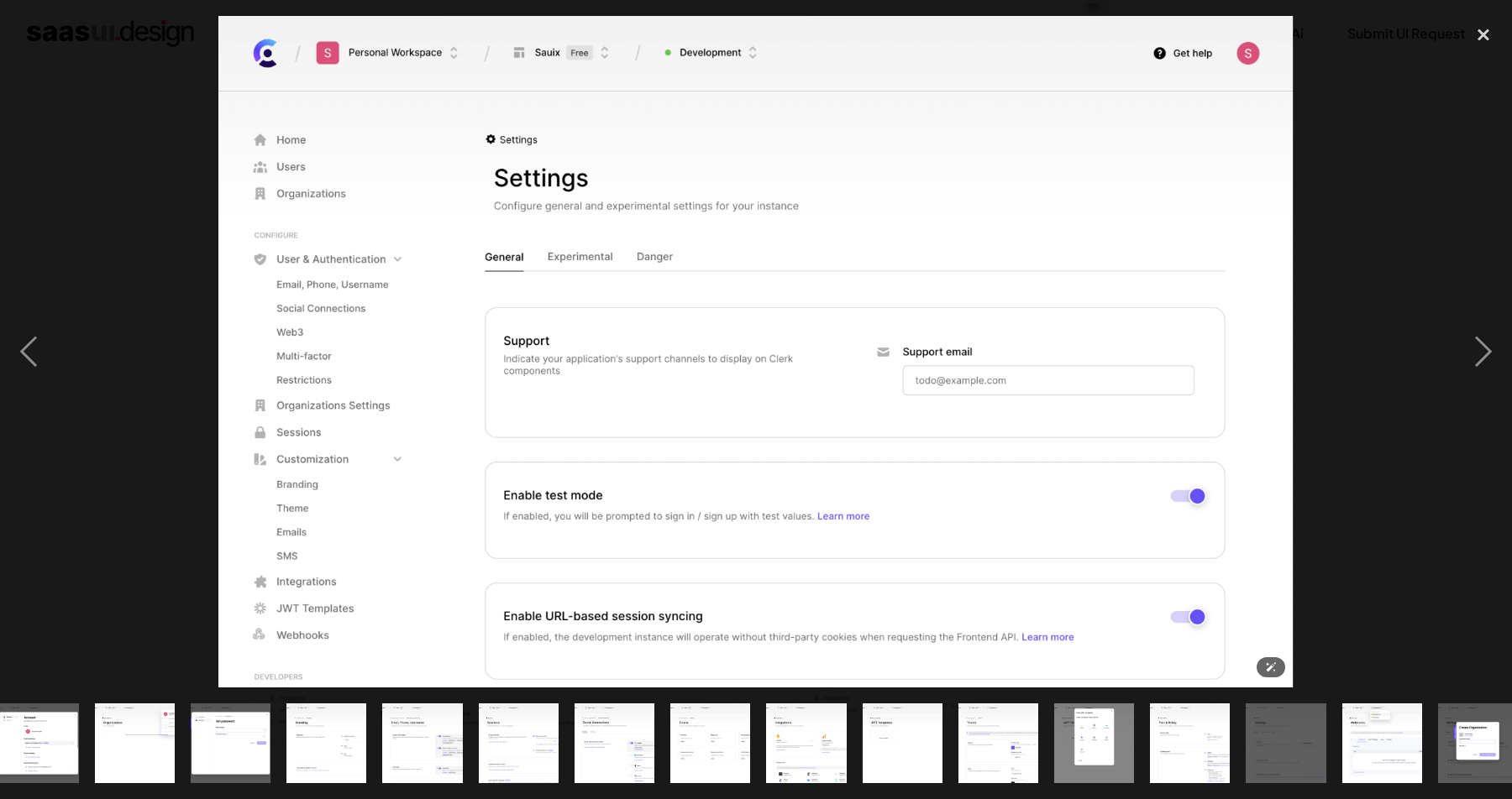
scroll to position [0, 711]
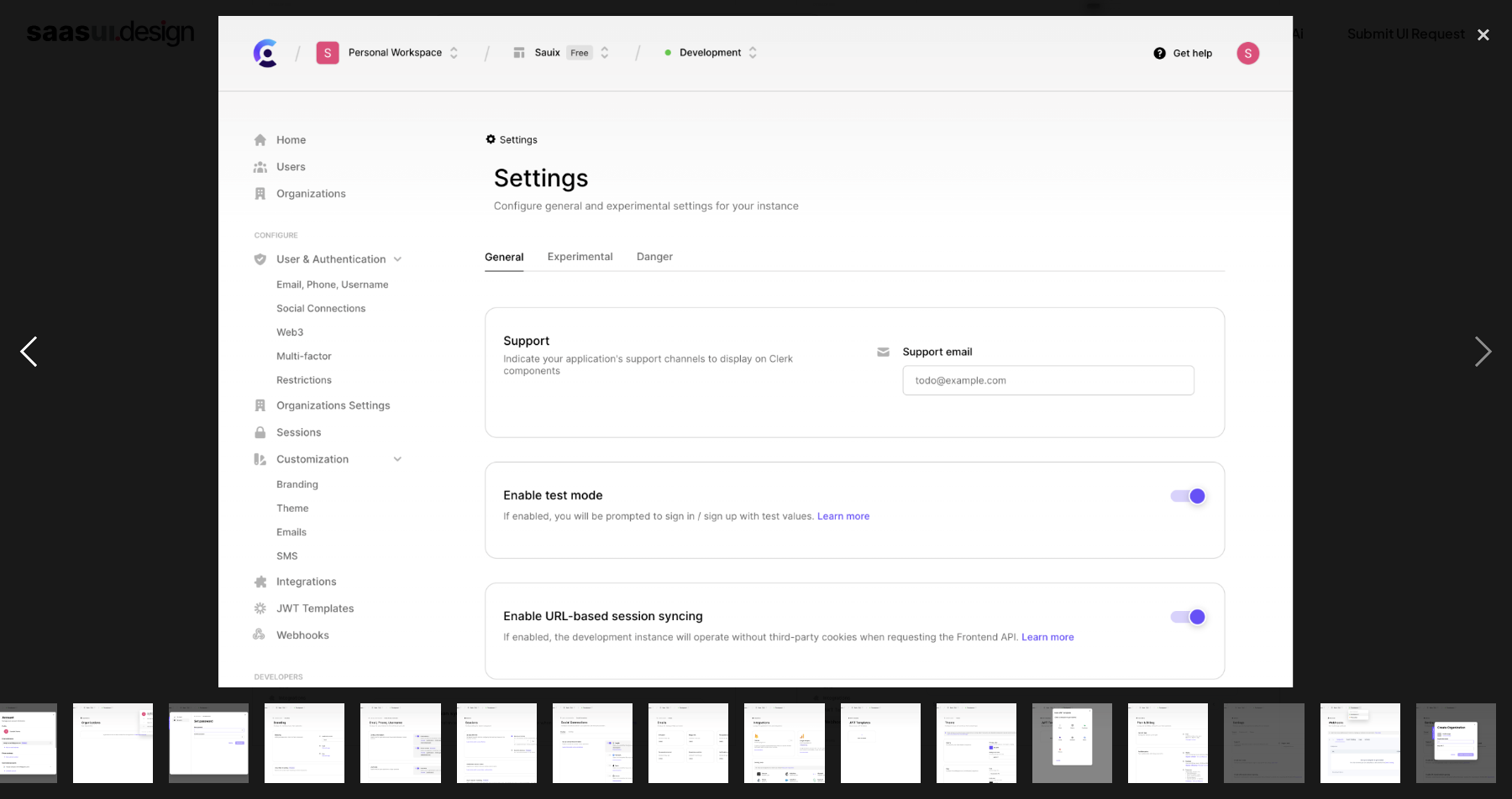
click at [40, 341] on div "previous image" at bounding box center [29, 352] width 57 height 672
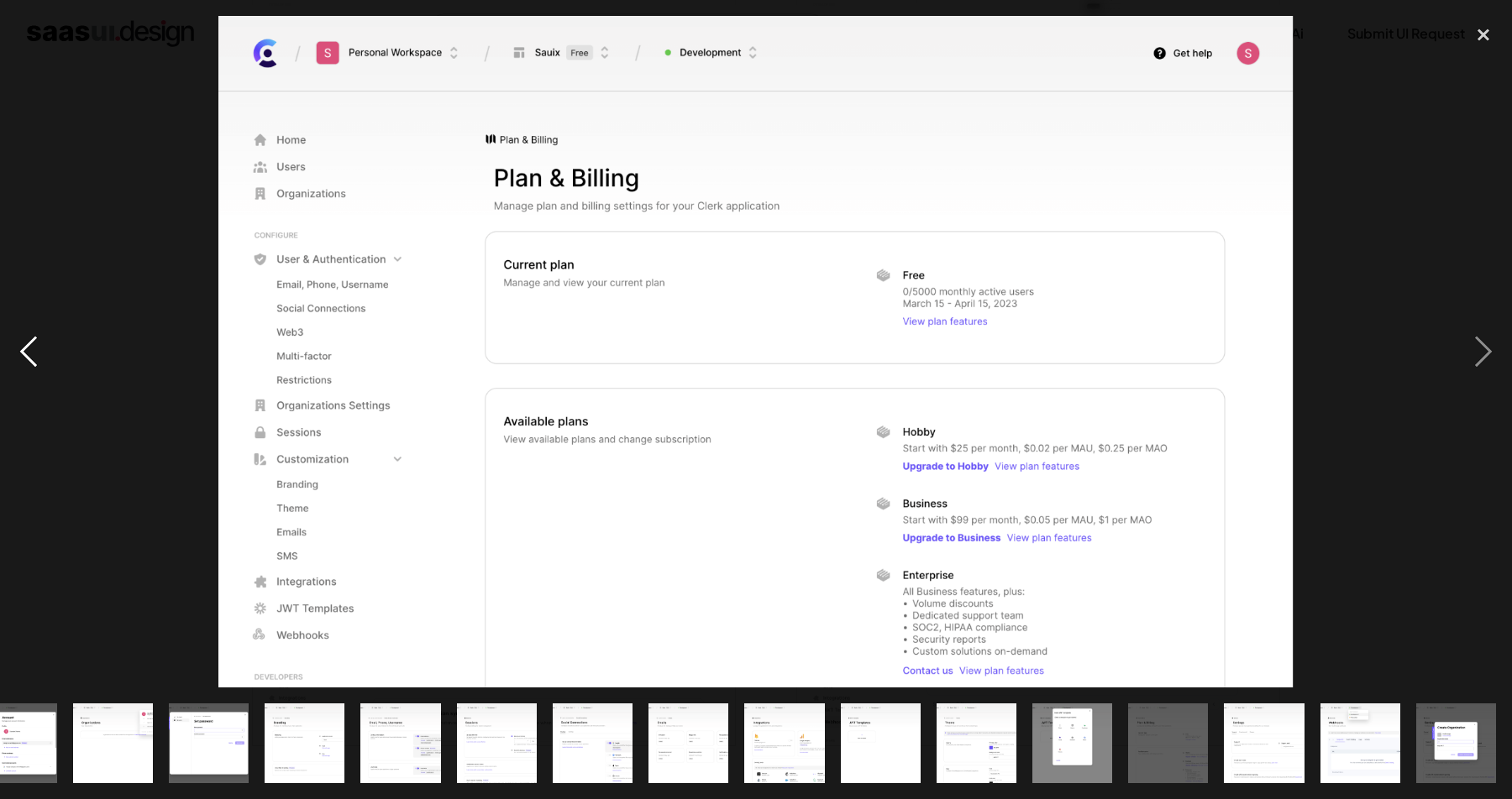
click at [40, 341] on div "previous image" at bounding box center [29, 352] width 57 height 672
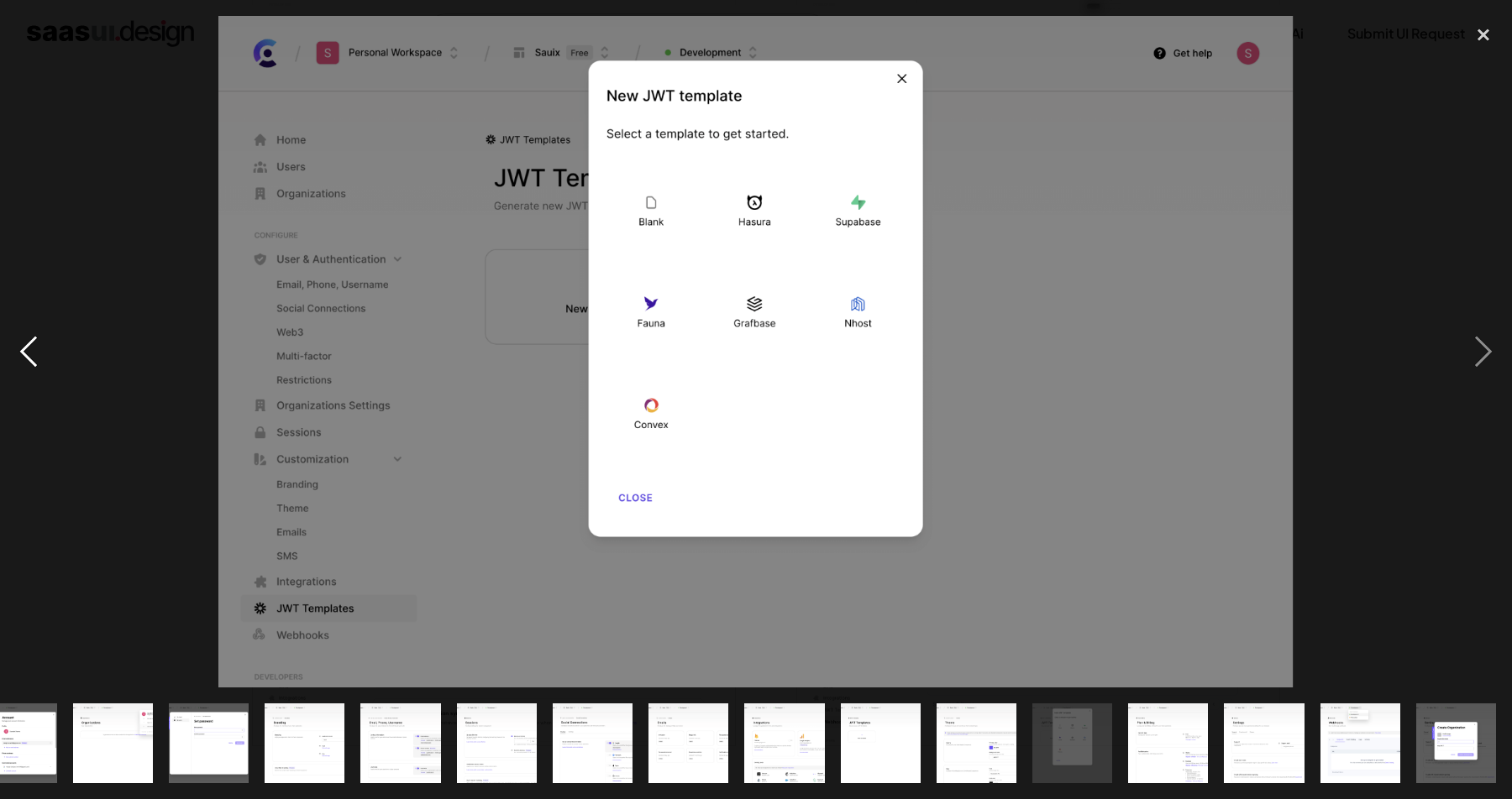
click at [40, 341] on div "previous image" at bounding box center [29, 352] width 57 height 672
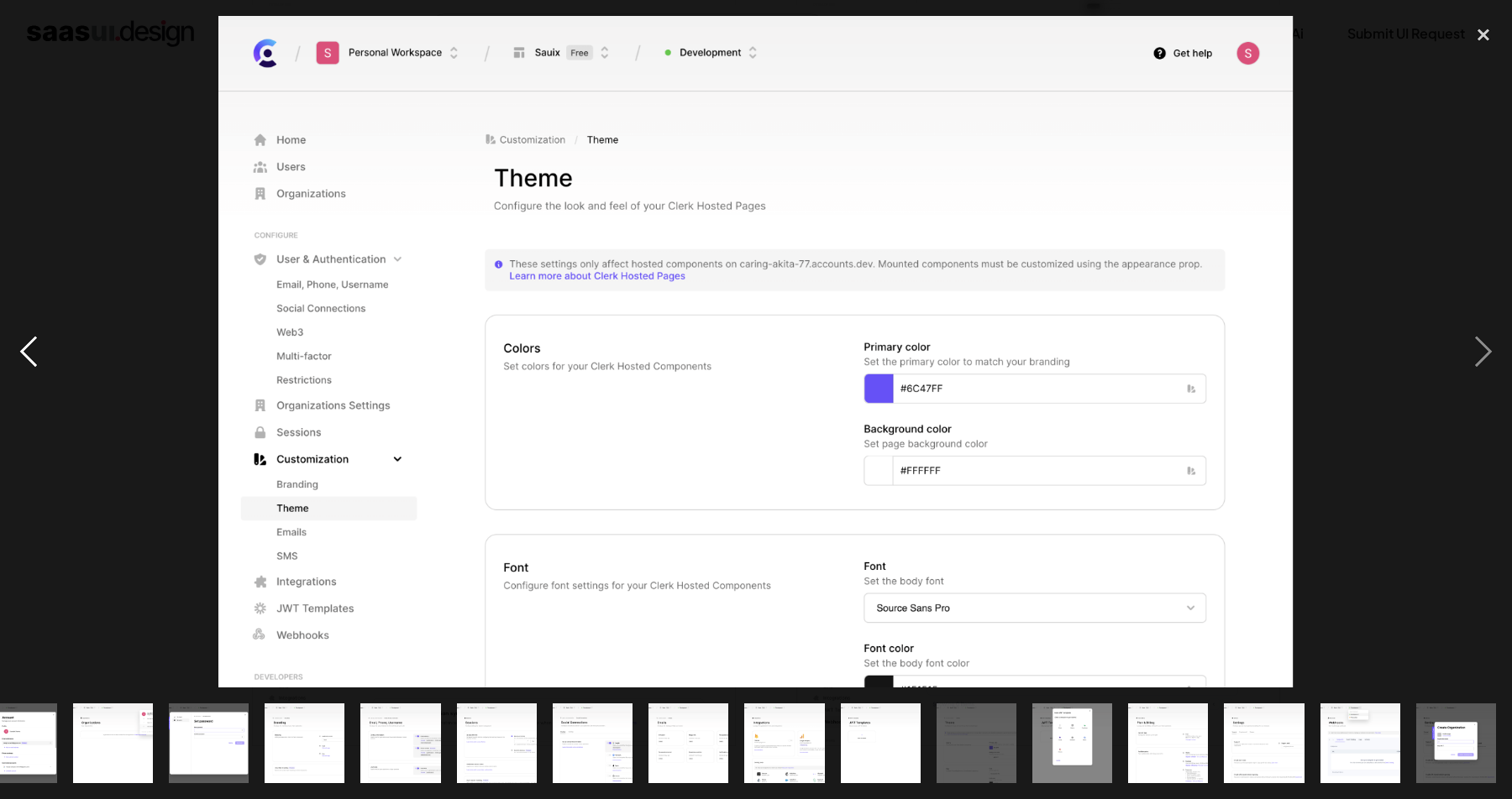
click at [40, 341] on div "previous image" at bounding box center [29, 352] width 57 height 672
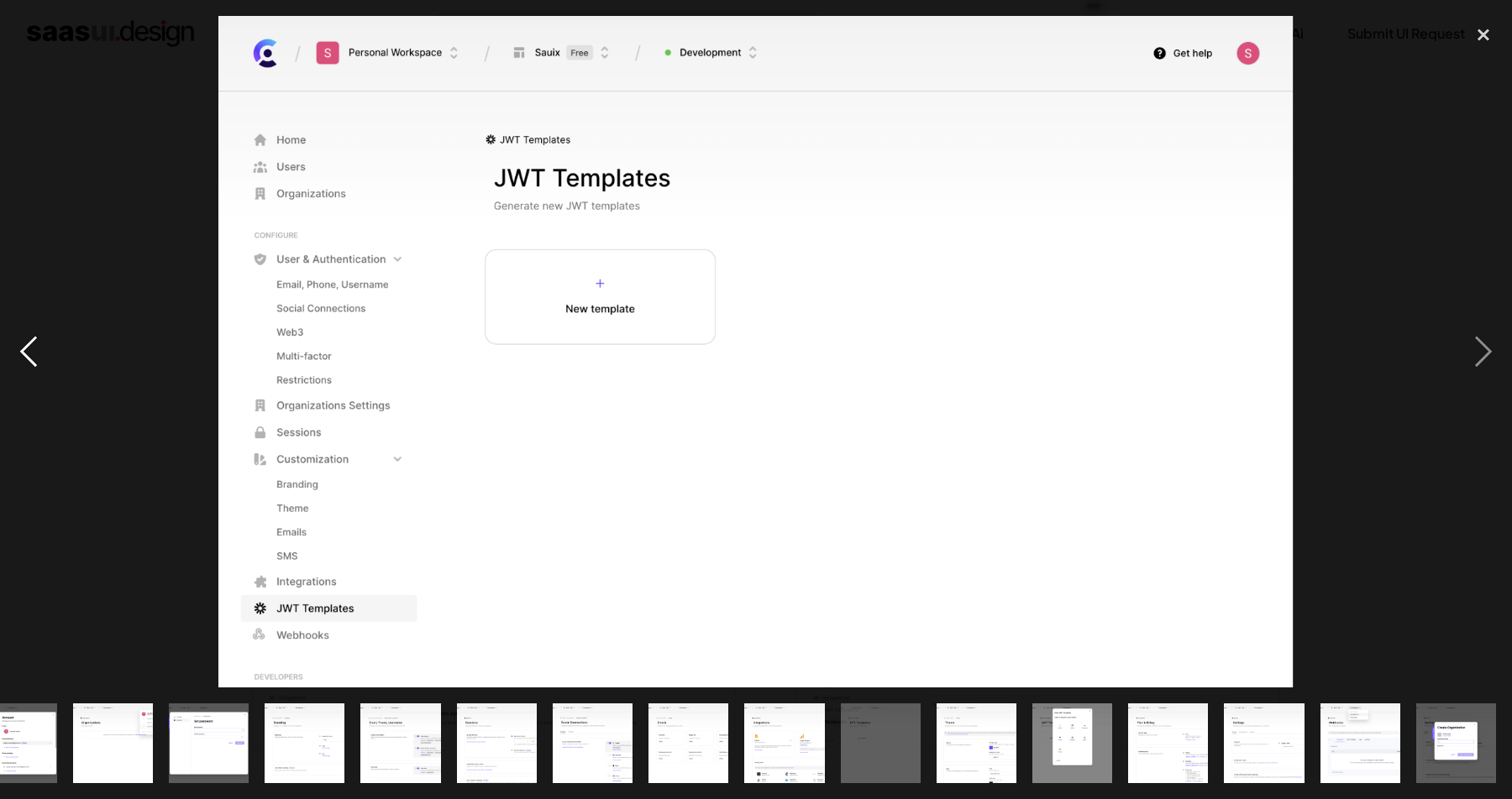
click at [40, 341] on div "previous image" at bounding box center [29, 352] width 57 height 672
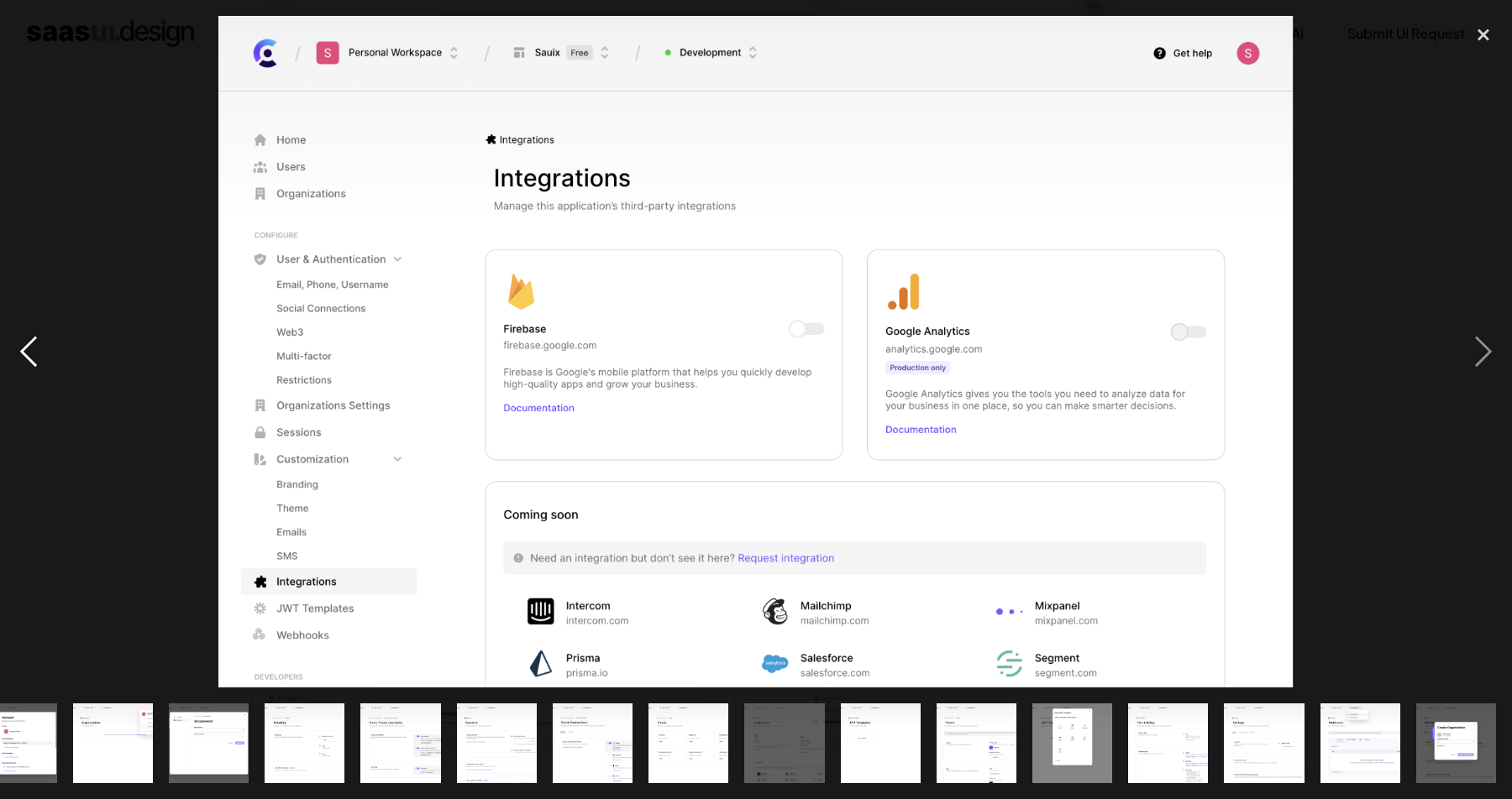
click at [40, 341] on div "previous image" at bounding box center [29, 352] width 57 height 672
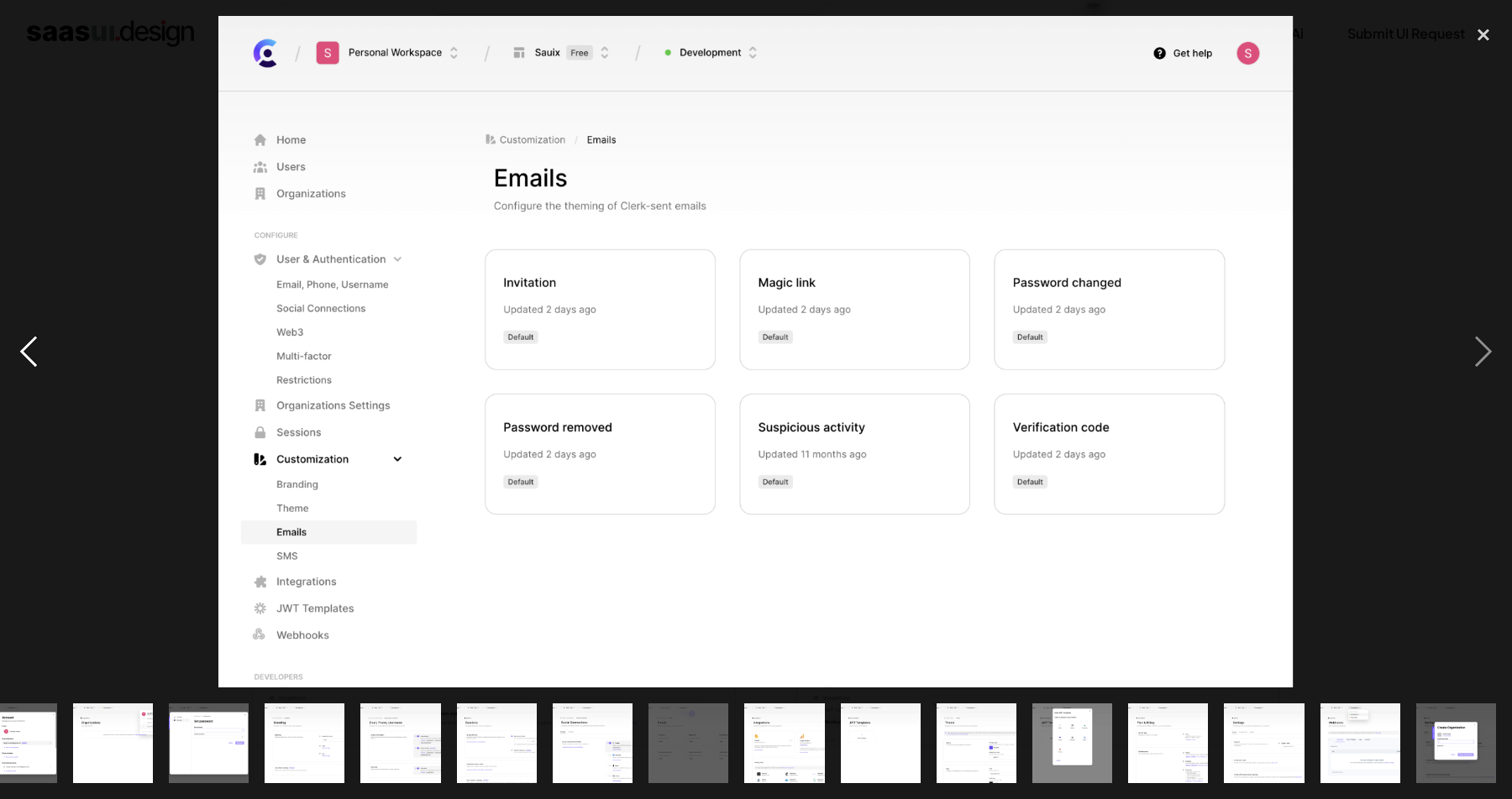
click at [40, 341] on div "previous image" at bounding box center [29, 352] width 57 height 672
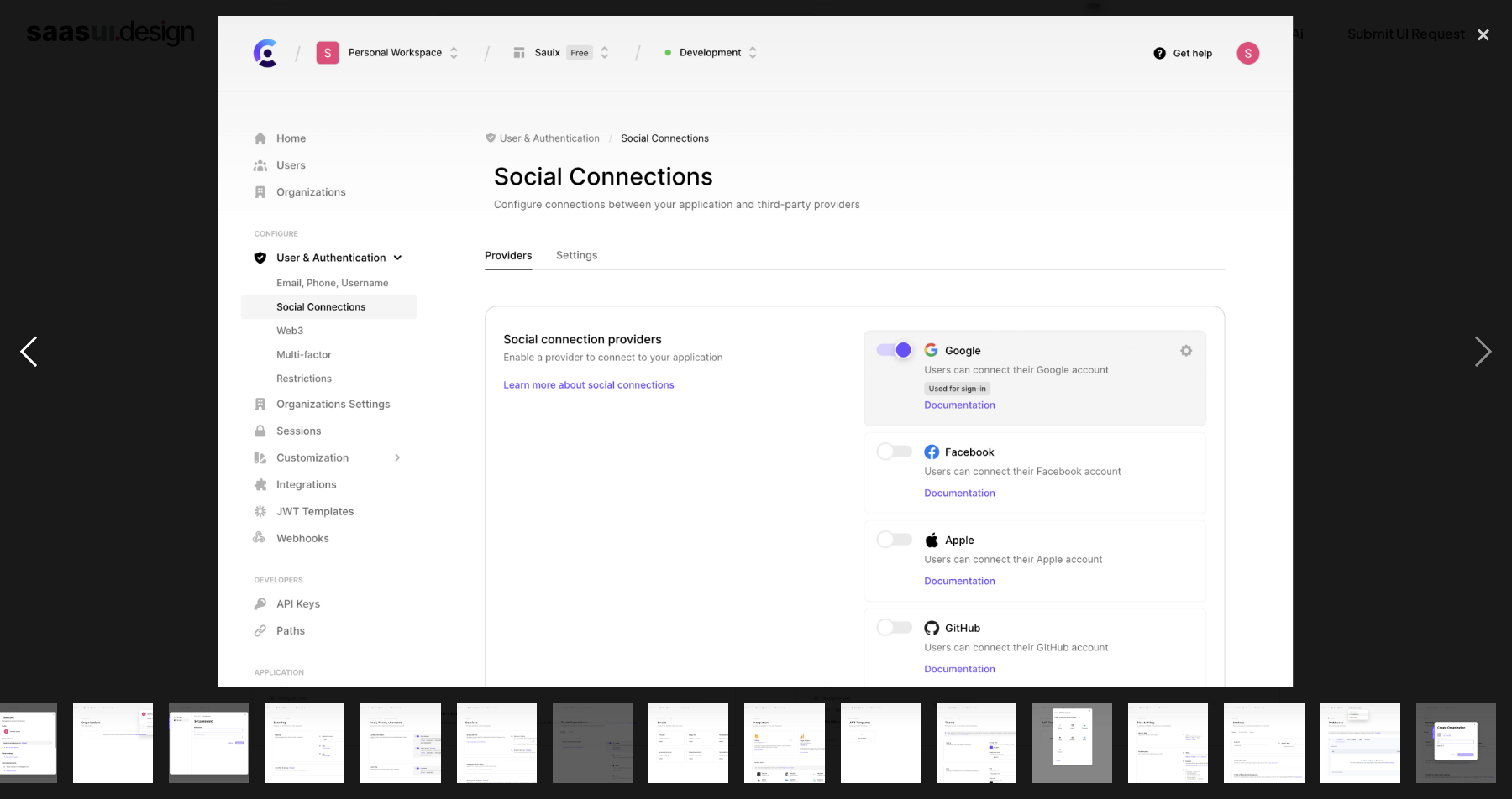
click at [40, 341] on div "previous image" at bounding box center [29, 352] width 57 height 672
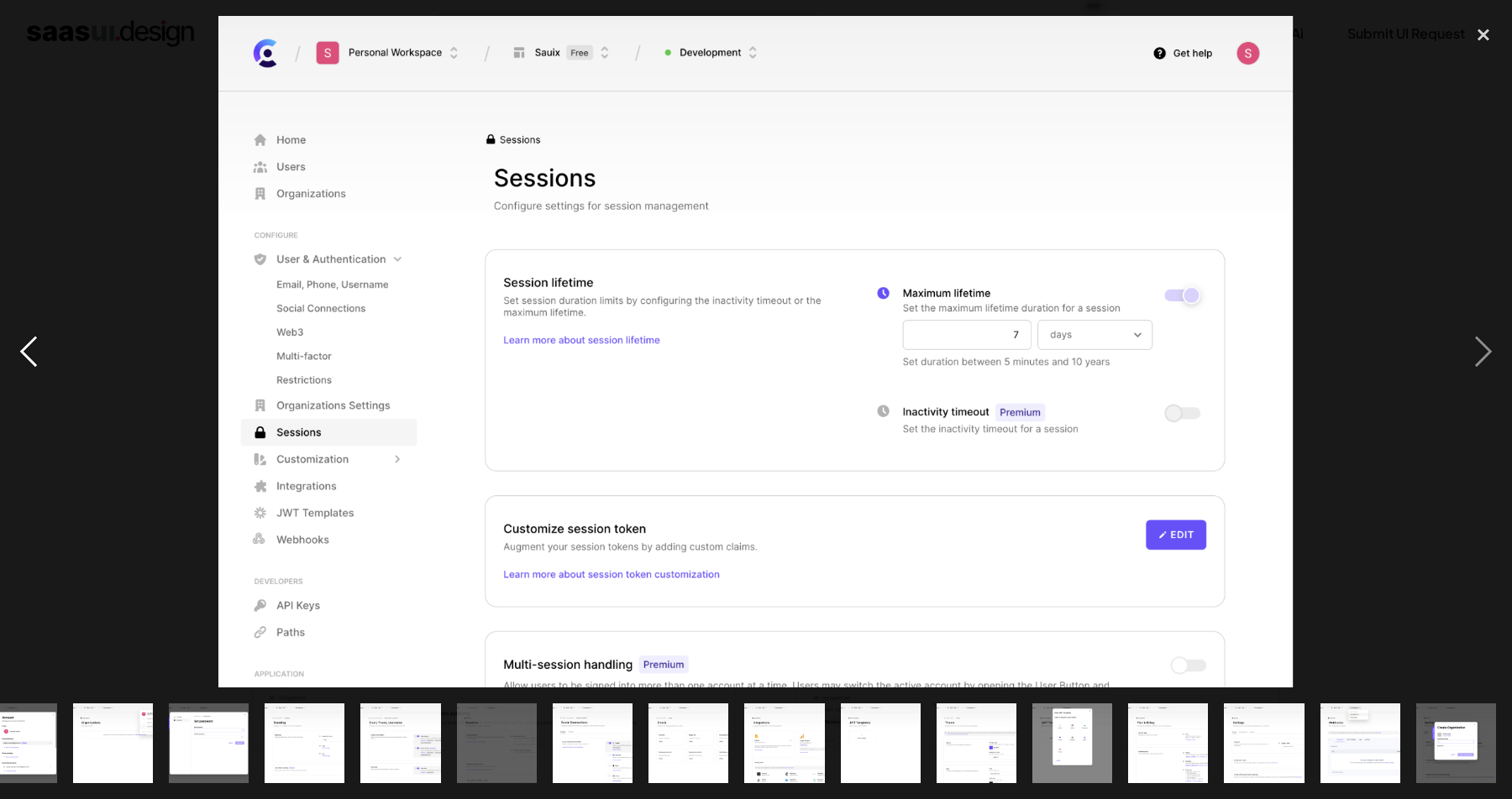
click at [40, 341] on div "previous image" at bounding box center [29, 352] width 57 height 672
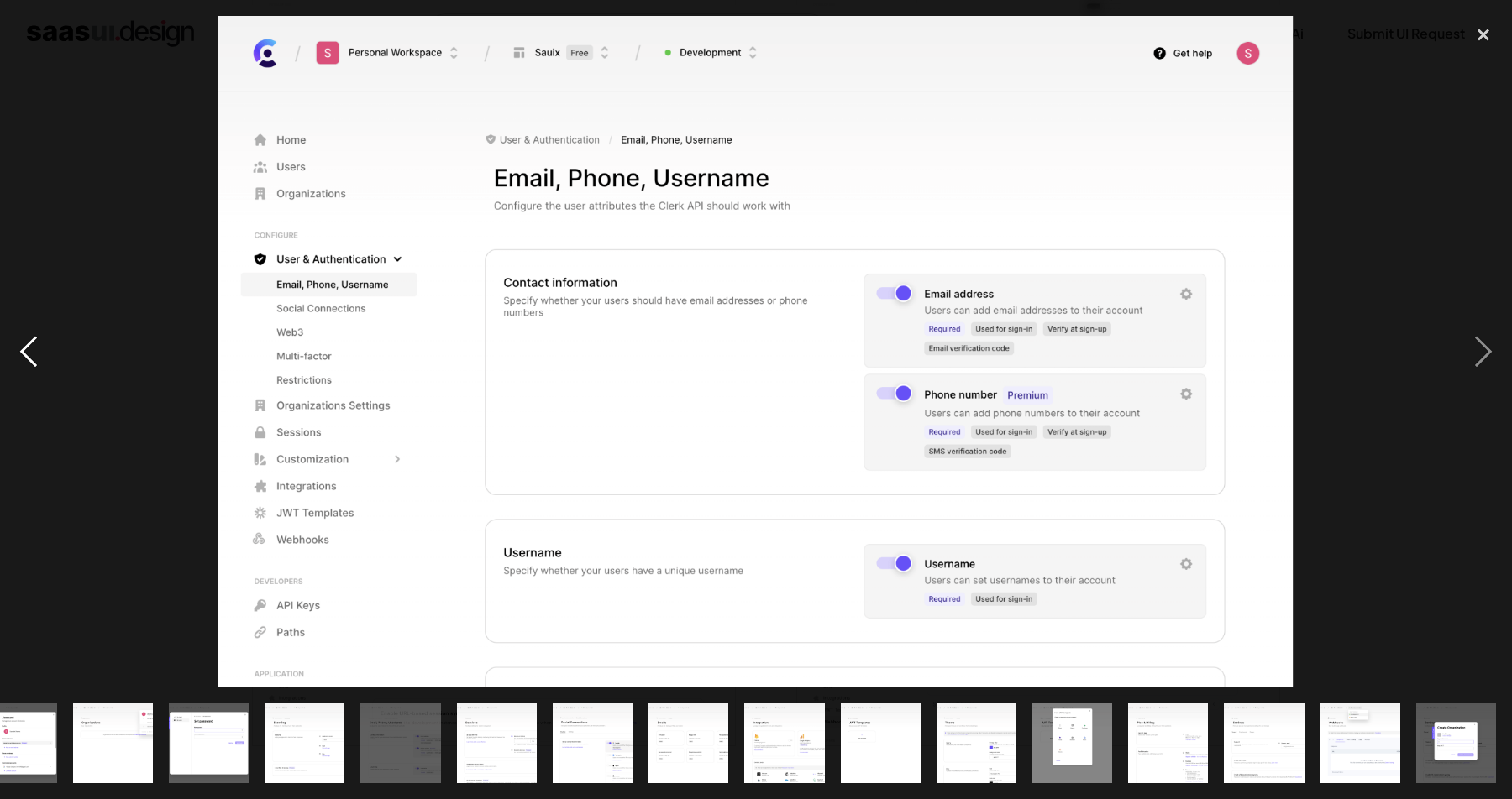
click at [40, 341] on div "previous image" at bounding box center [29, 352] width 57 height 672
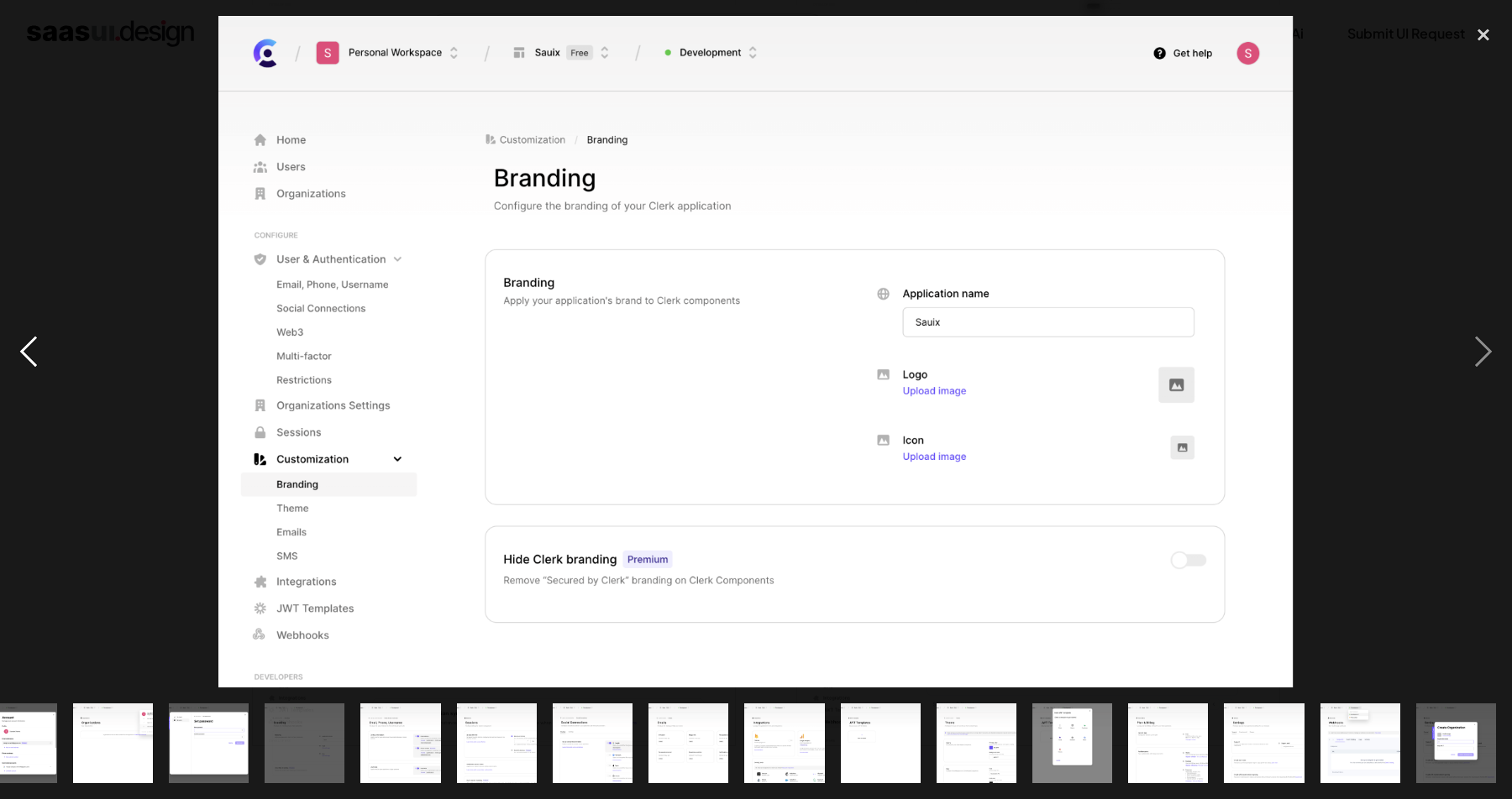
click at [40, 341] on div "previous image" at bounding box center [29, 352] width 57 height 672
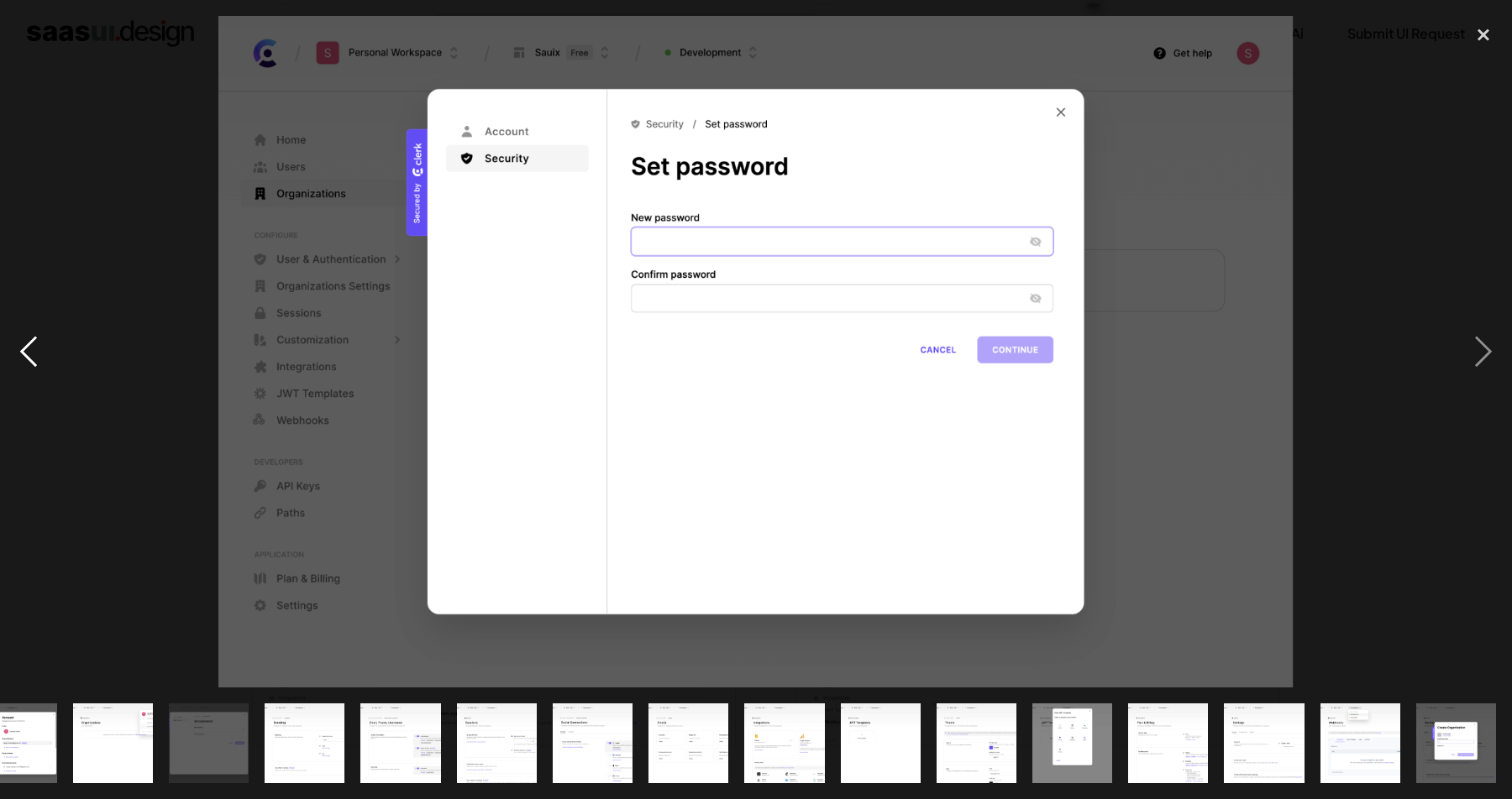
click at [40, 341] on div "previous image" at bounding box center [29, 352] width 57 height 672
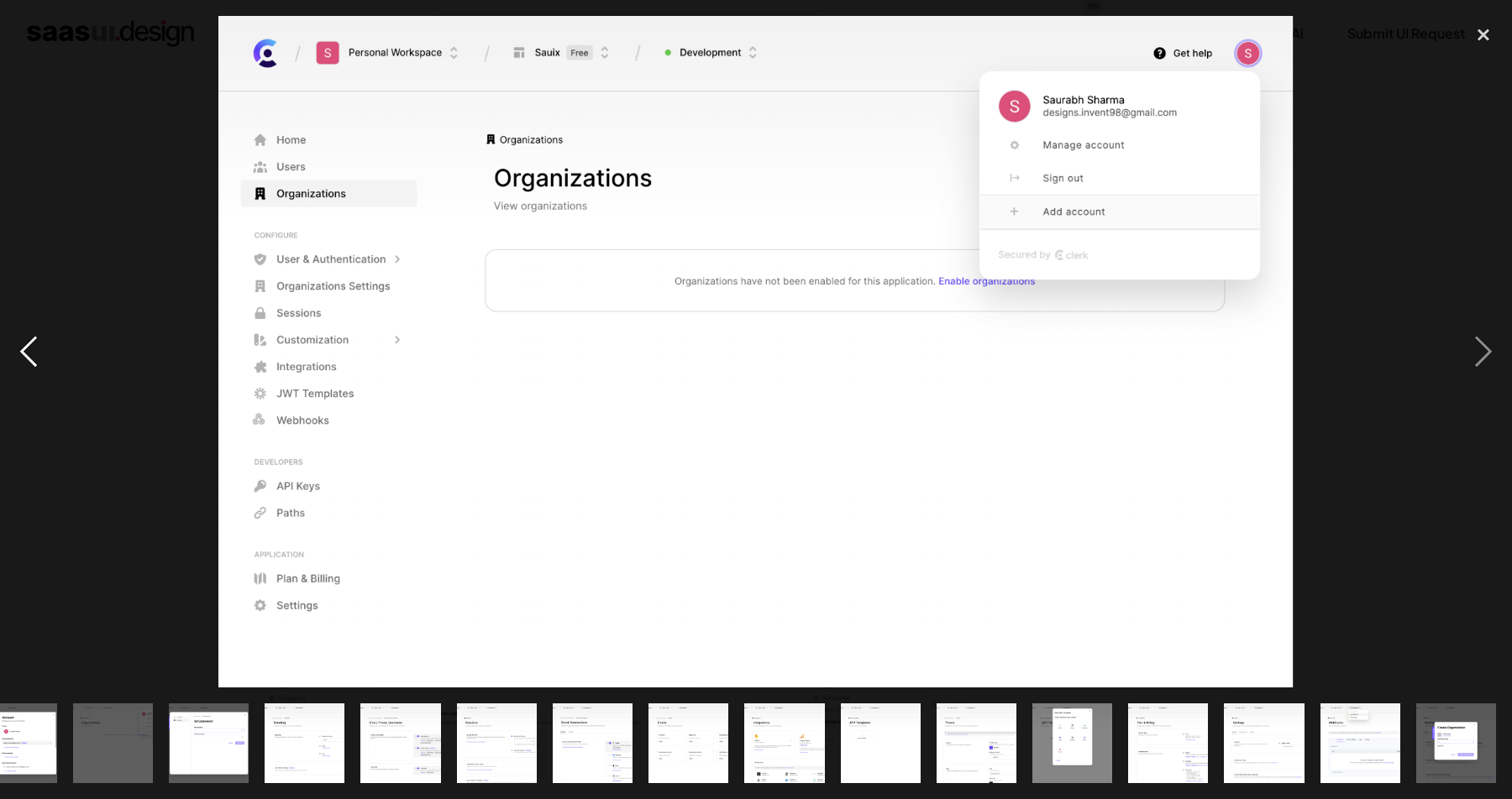
click at [40, 341] on div "previous image" at bounding box center [29, 352] width 57 height 672
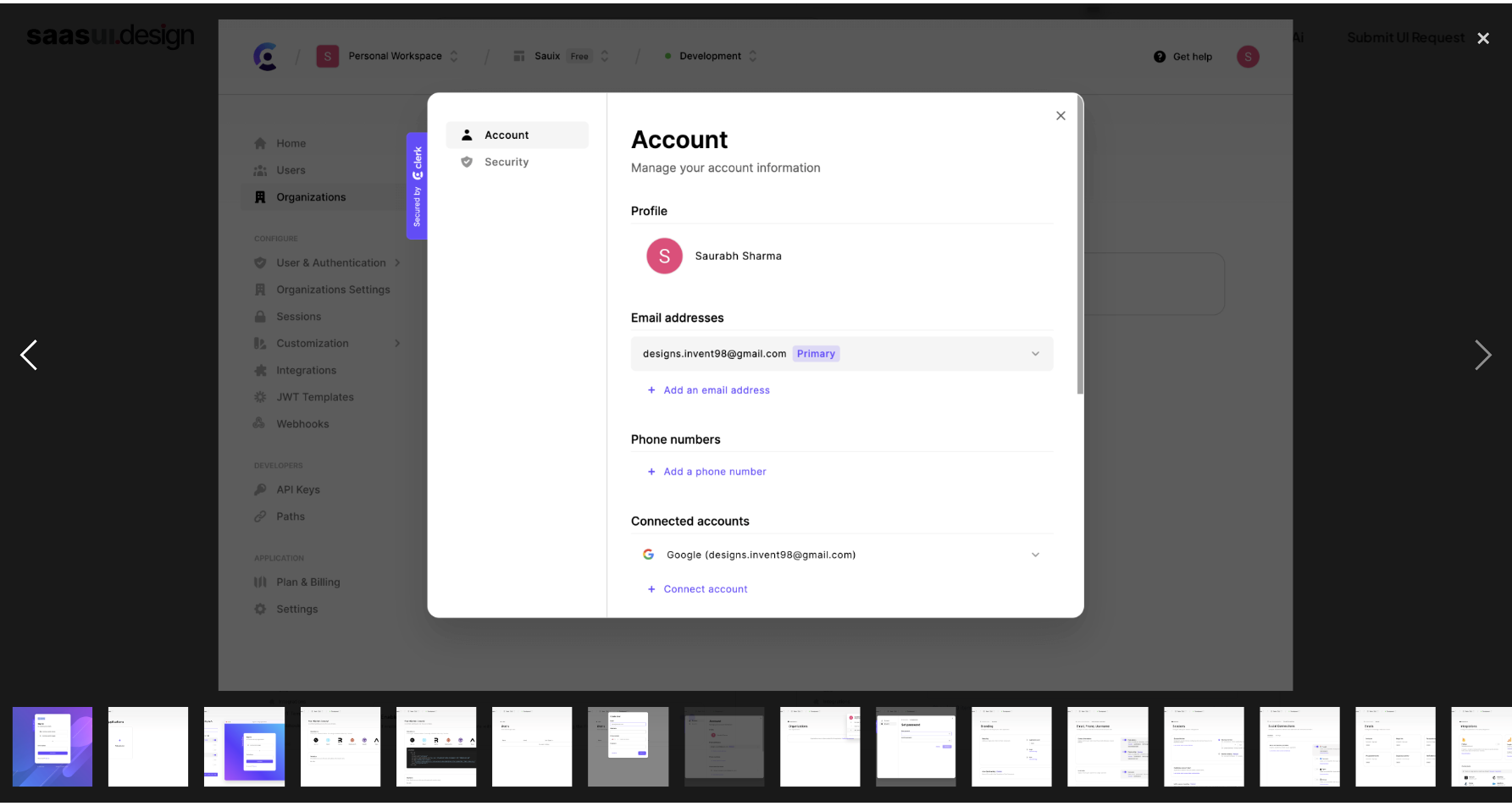
scroll to position [0, 0]
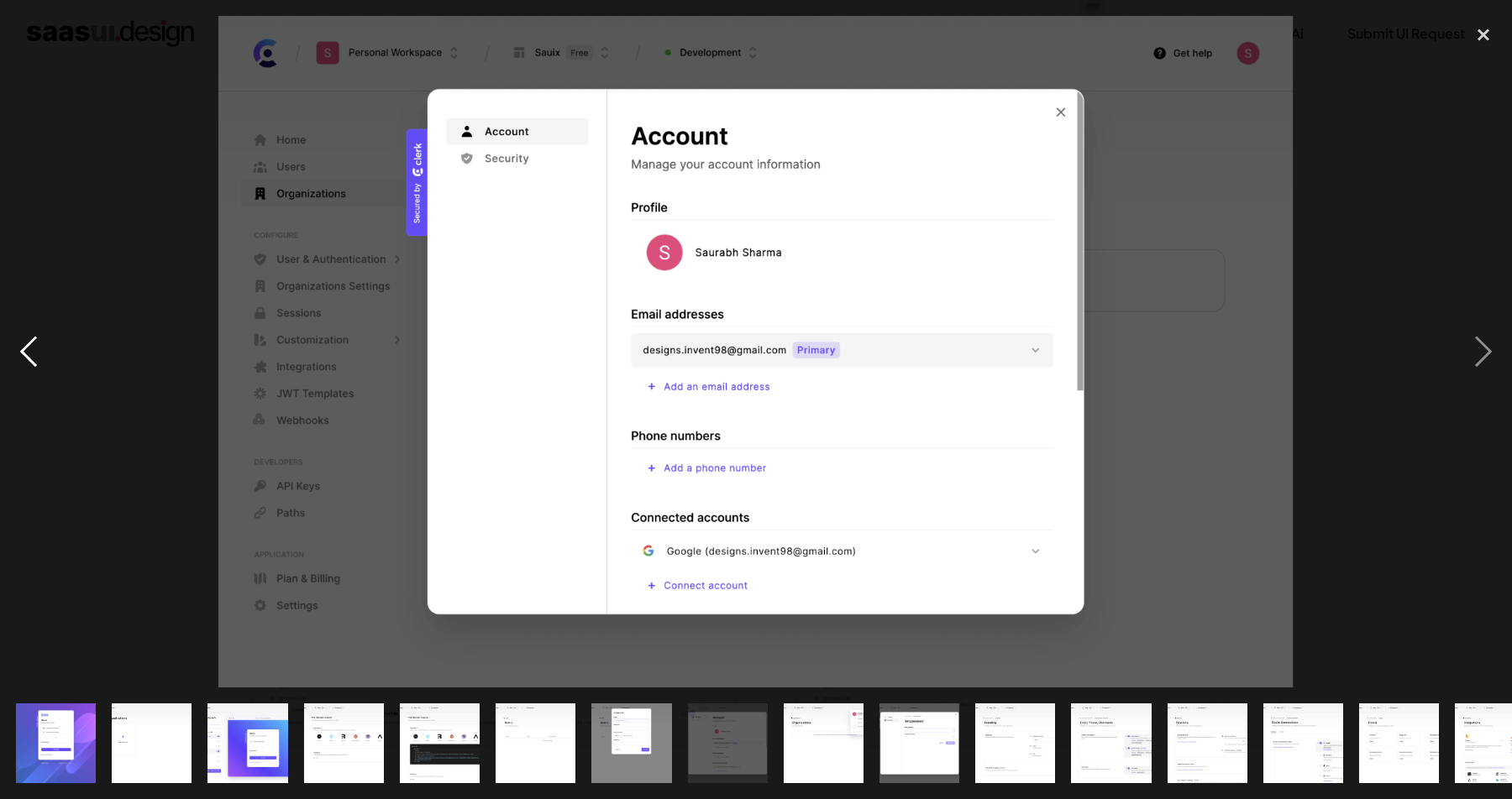
click at [40, 341] on div "previous image" at bounding box center [29, 352] width 57 height 672
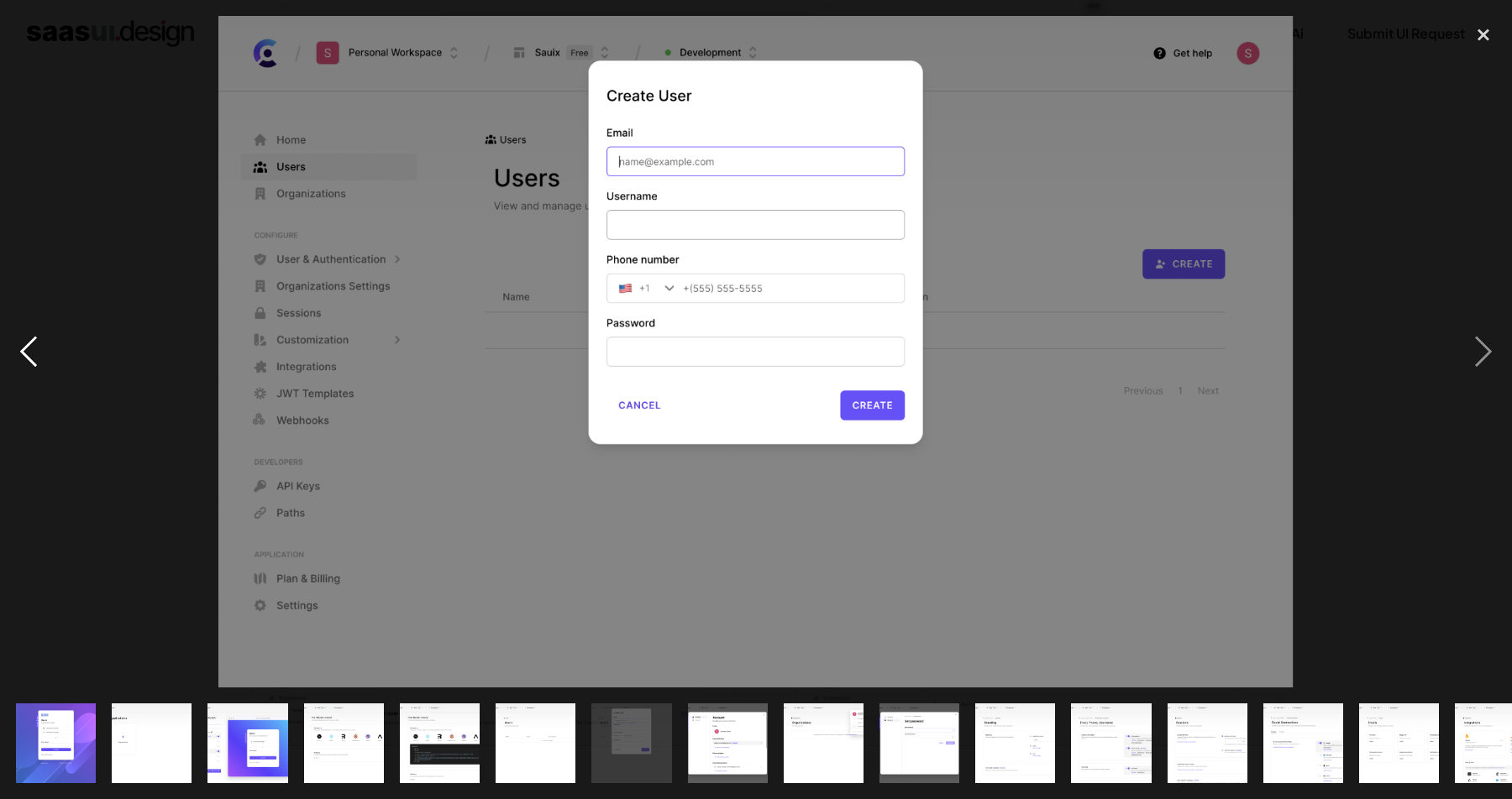
click at [40, 341] on div "previous image" at bounding box center [29, 352] width 57 height 672
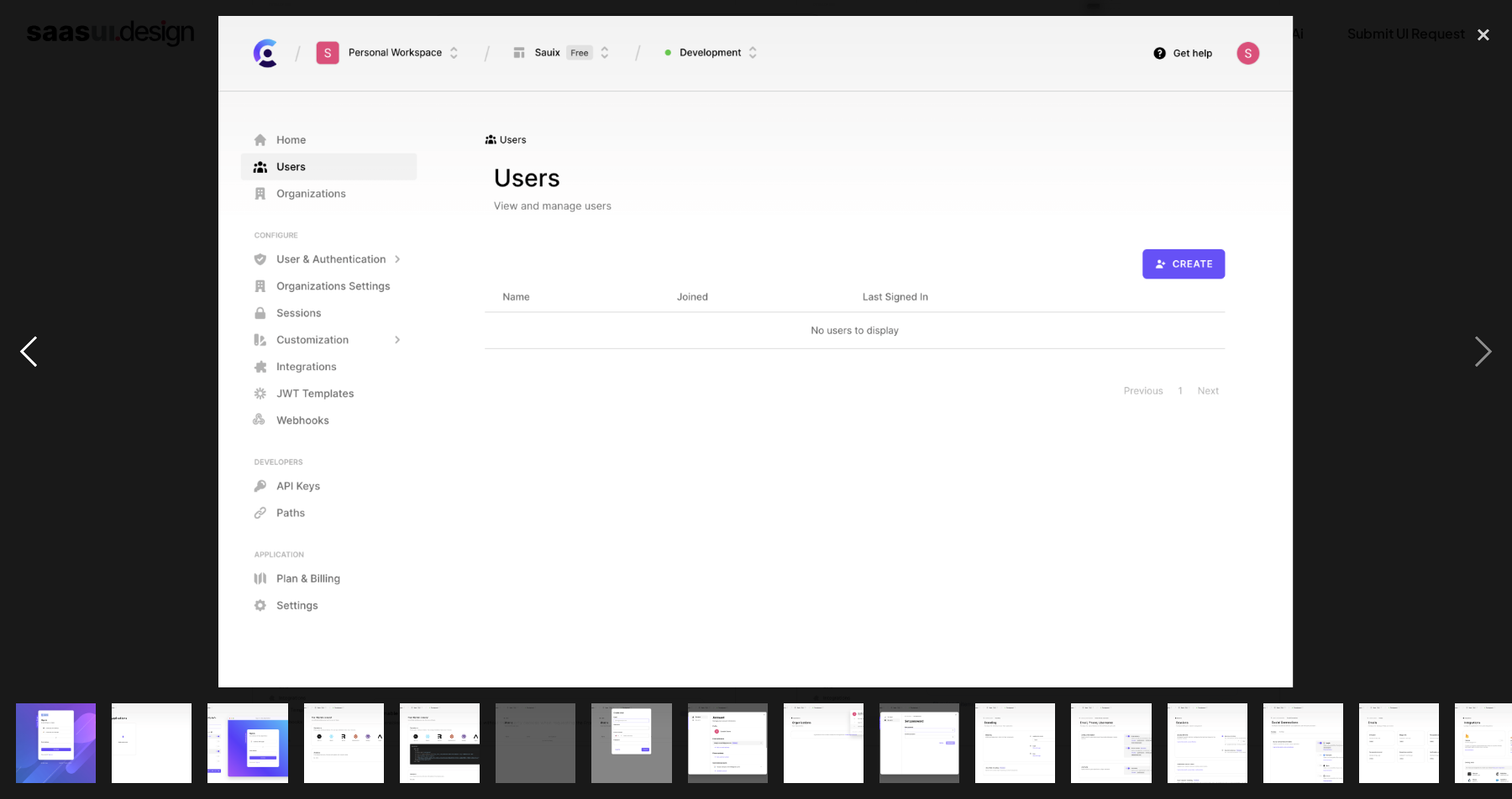
click at [40, 341] on div "previous image" at bounding box center [29, 352] width 57 height 672
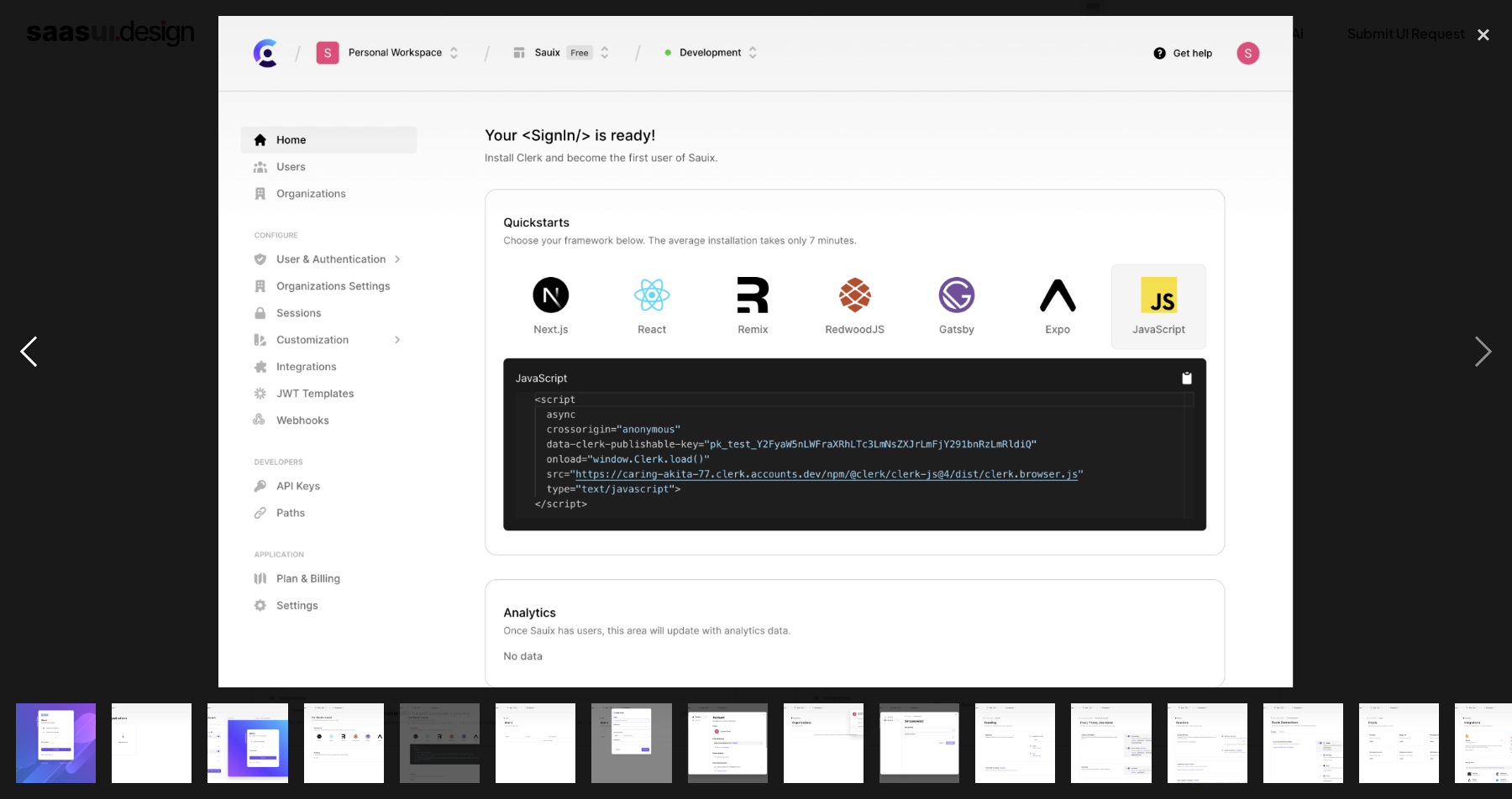
click at [40, 341] on div "previous image" at bounding box center [29, 352] width 57 height 672
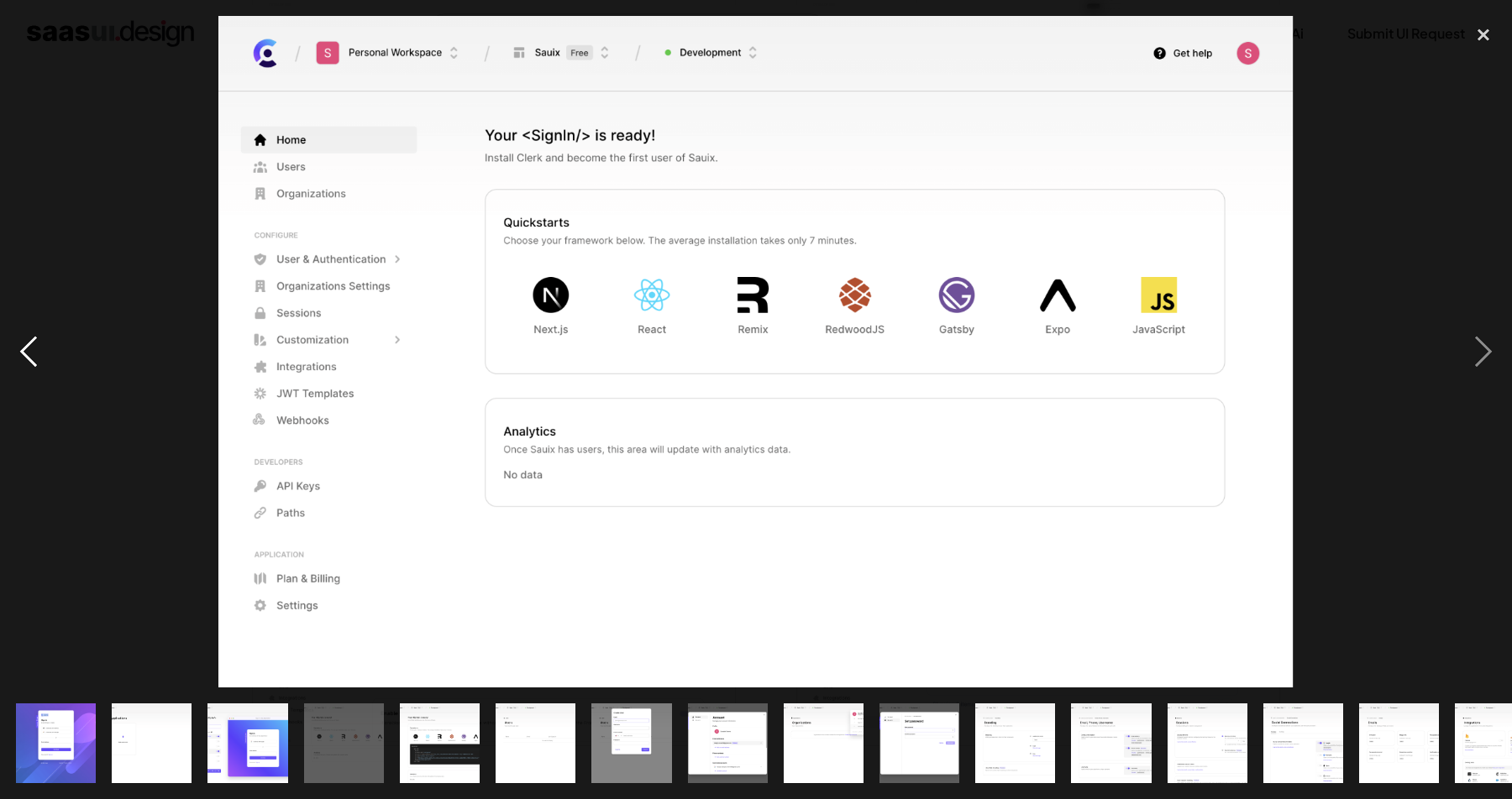
click at [40, 341] on div "previous image" at bounding box center [29, 352] width 57 height 672
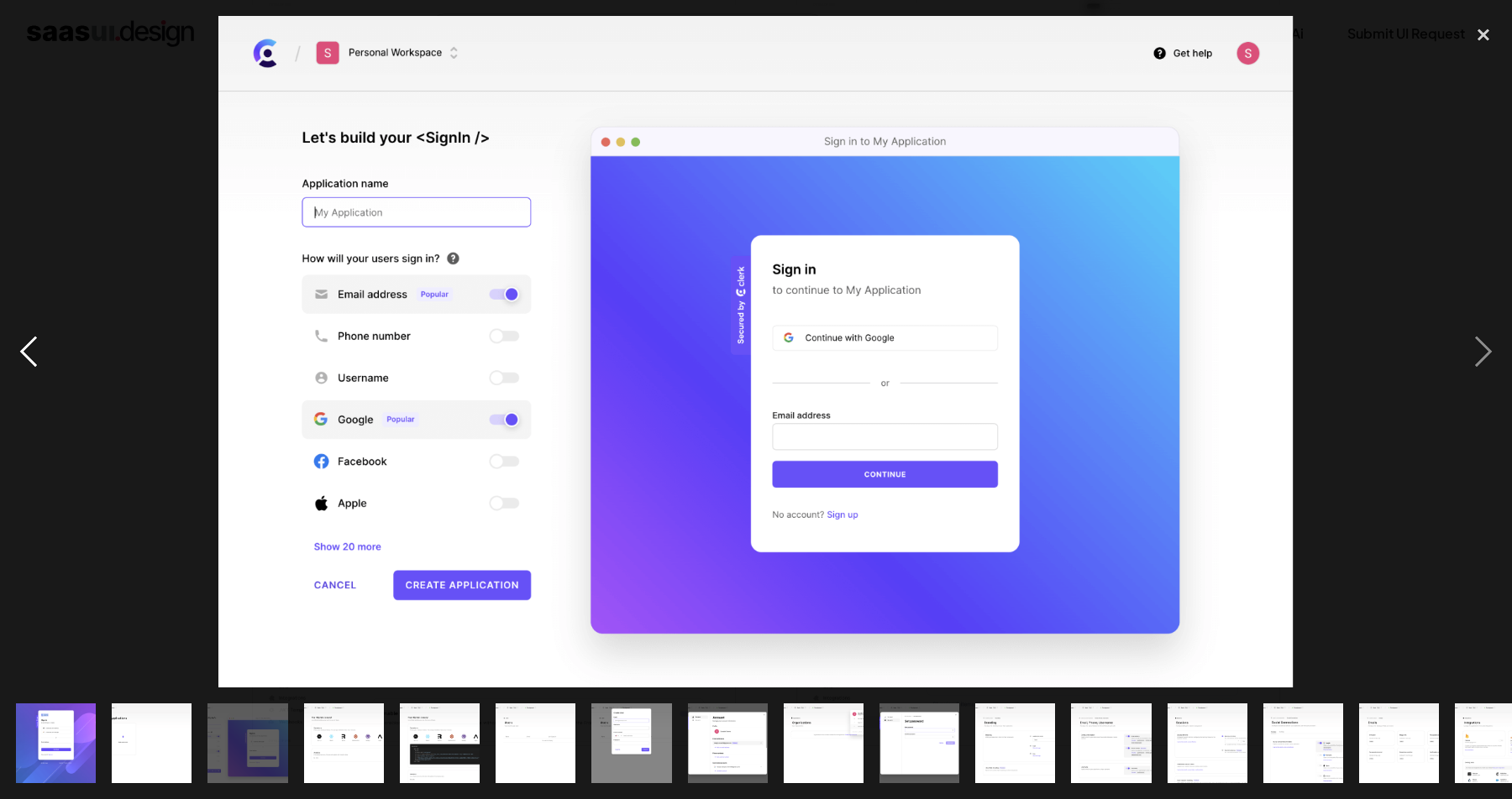
click at [40, 341] on div "previous image" at bounding box center [29, 352] width 57 height 672
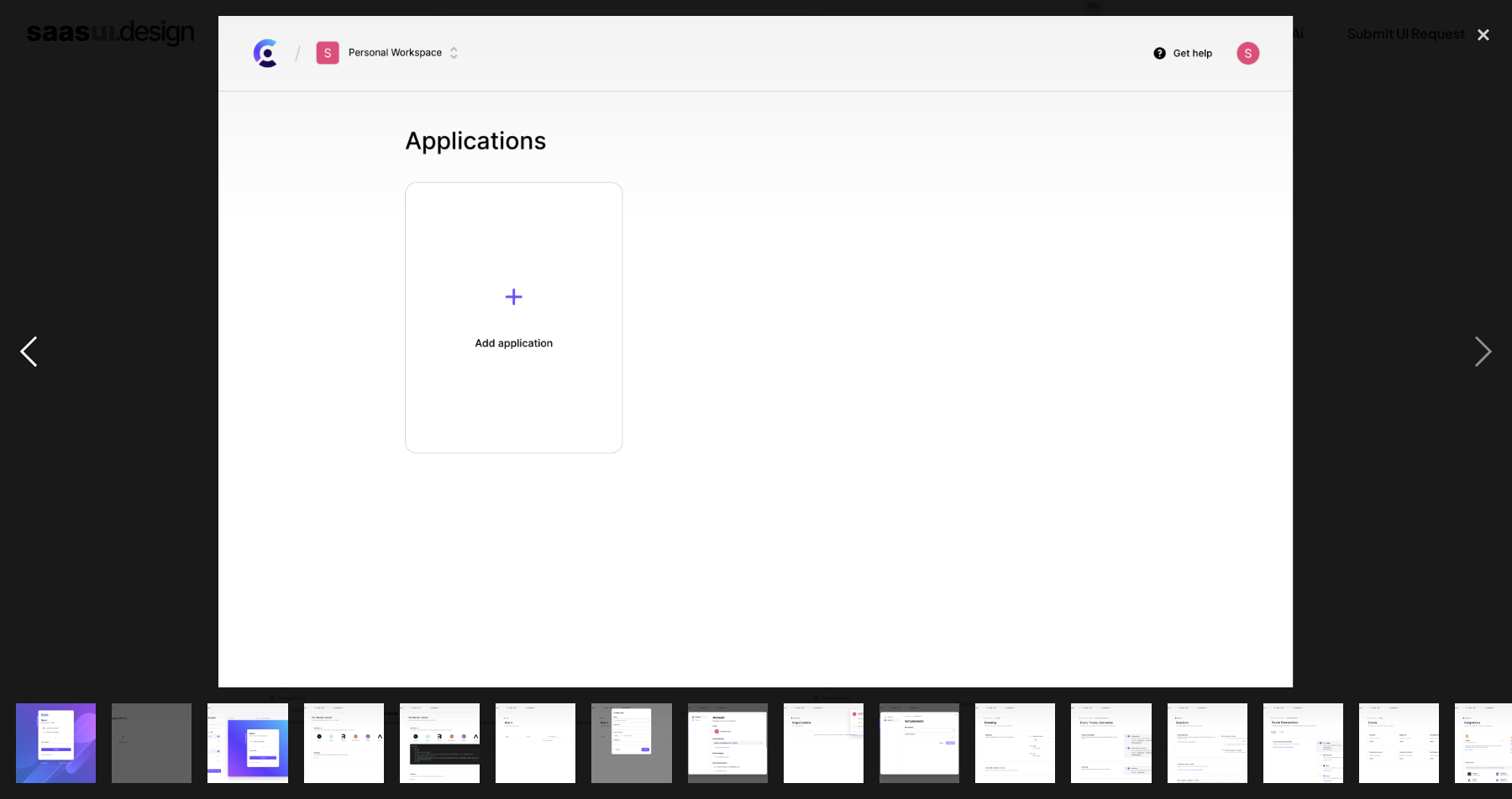
click at [40, 341] on div "previous image" at bounding box center [29, 352] width 57 height 672
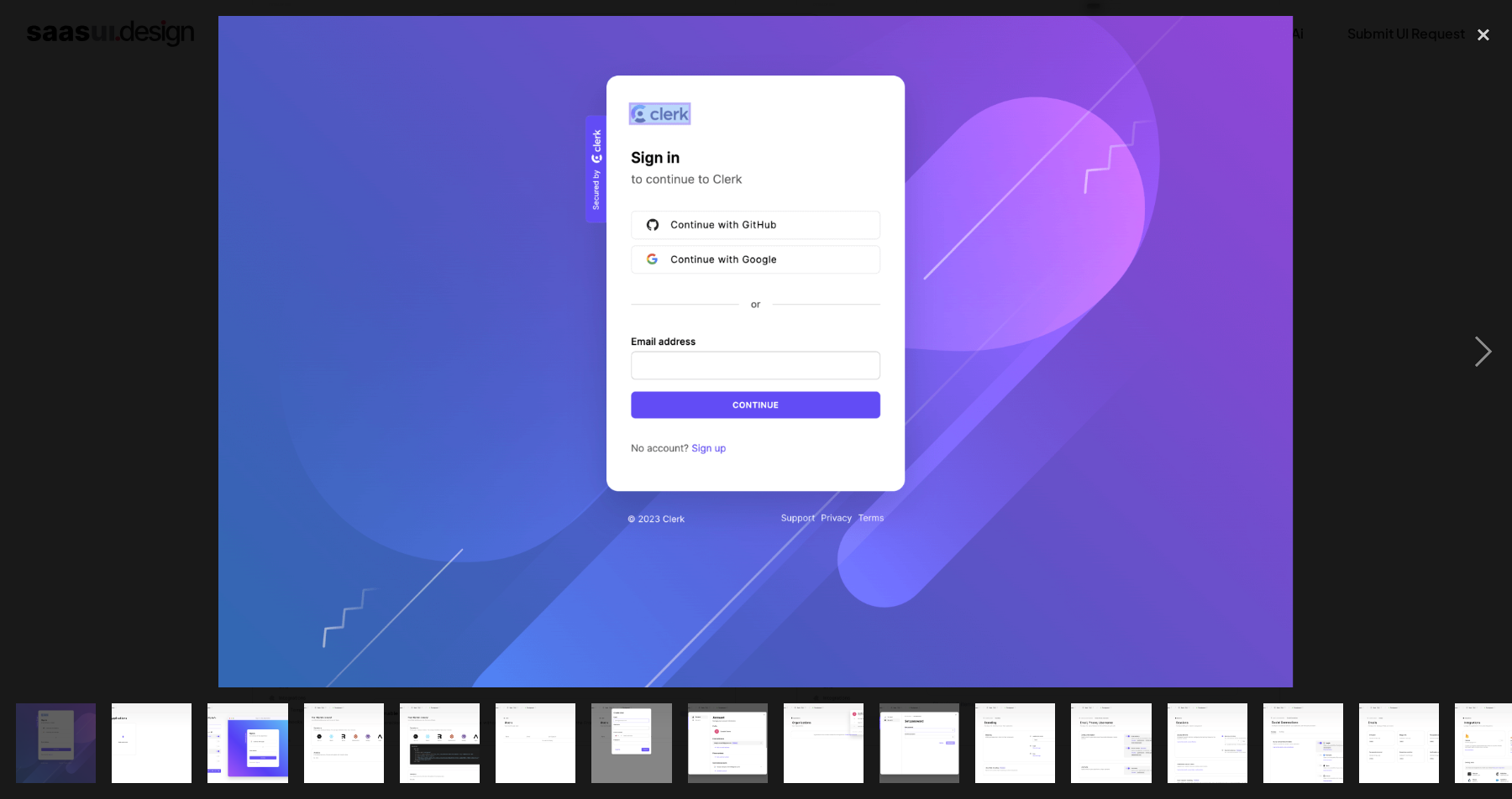
click at [40, 341] on div "previous image" at bounding box center [29, 352] width 57 height 672
click at [143, 203] on div at bounding box center [756, 352] width 1512 height 672
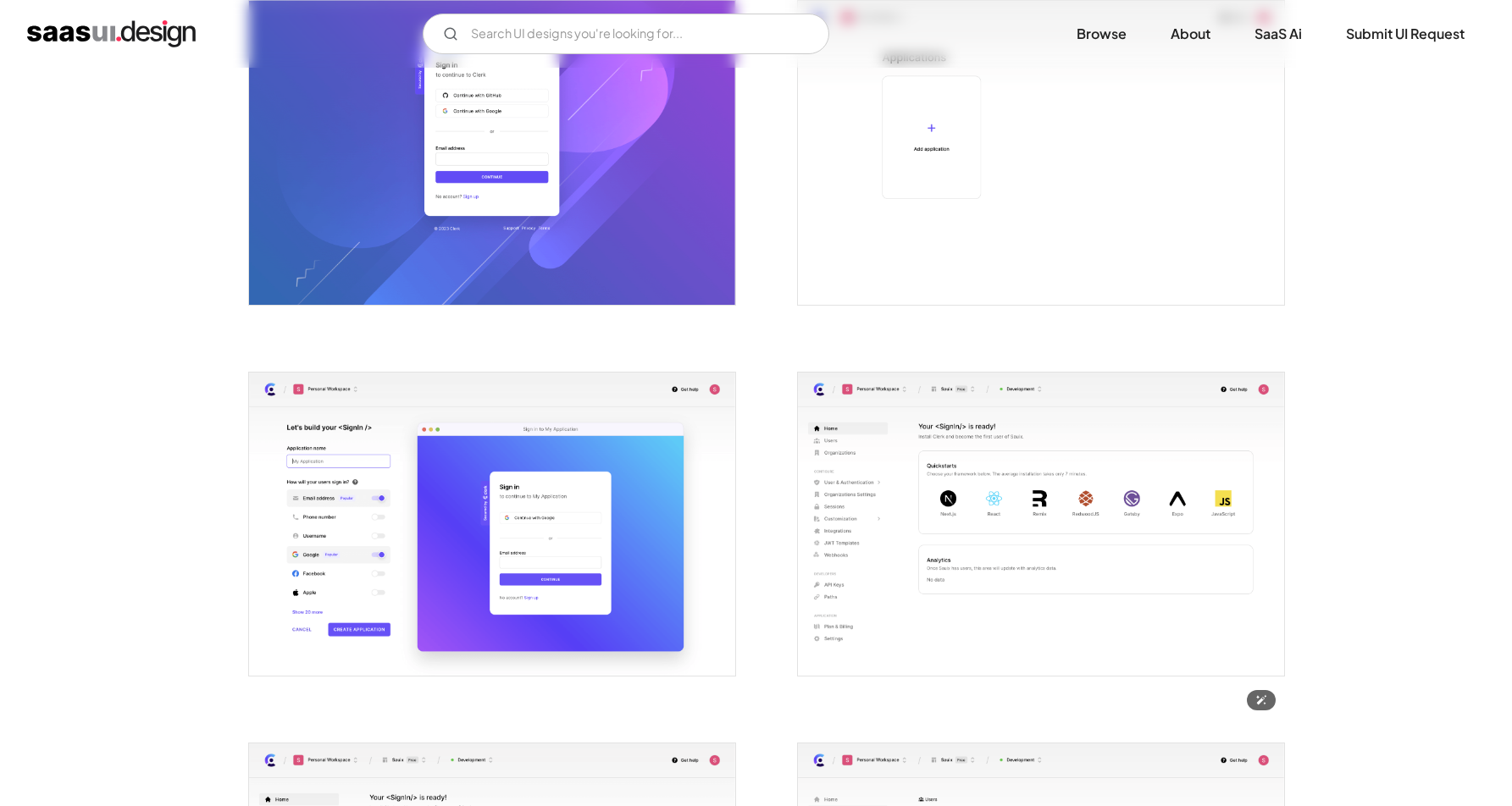
scroll to position [459, 0]
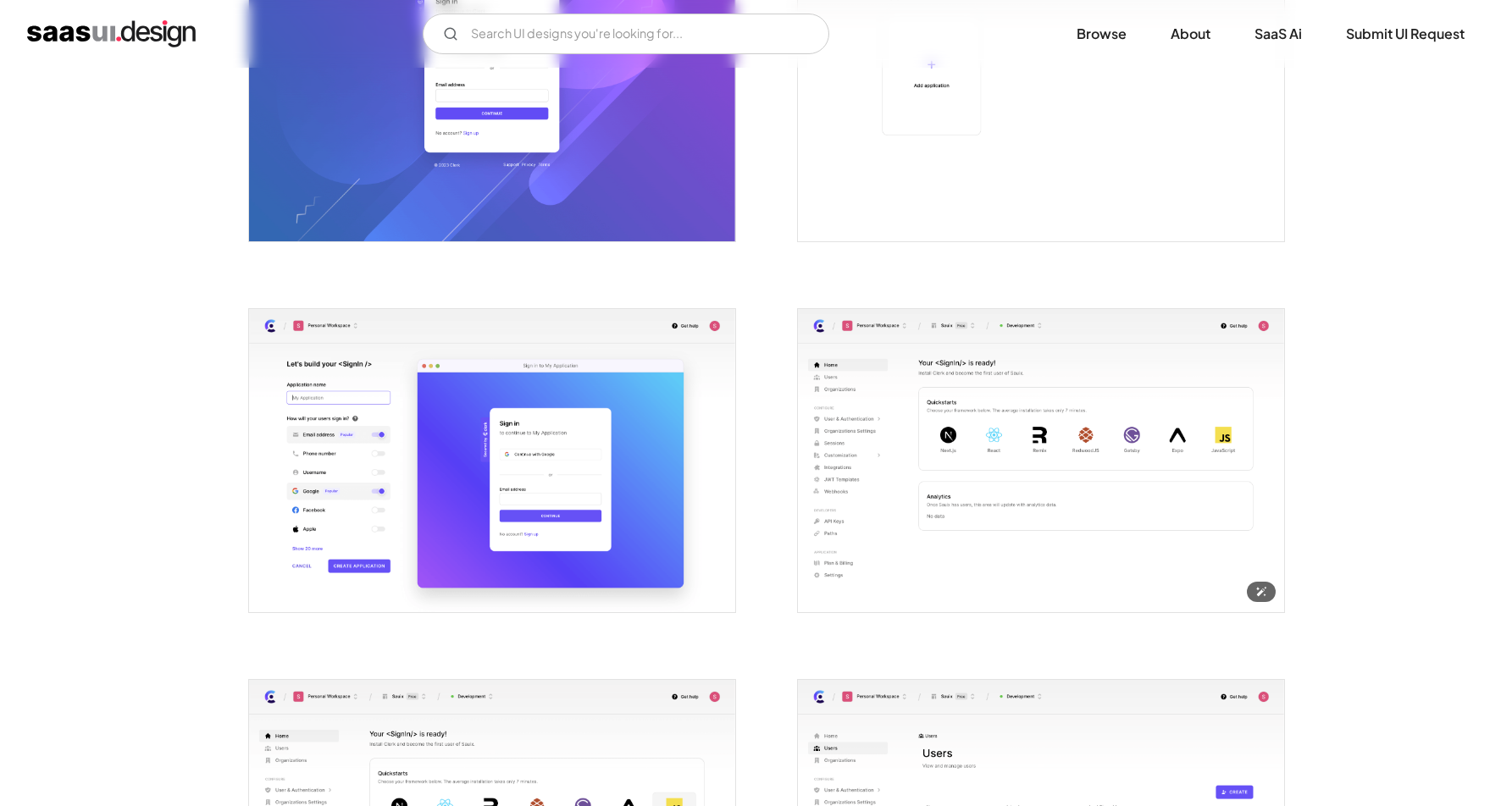
click at [1034, 471] on img "open lightbox" at bounding box center [1041, 461] width 486 height 304
click at [538, 41] on input "Email Form" at bounding box center [626, 33] width 407 height 41
click at [538, 41] on input "[DATE]" at bounding box center [626, 33] width 407 height 41
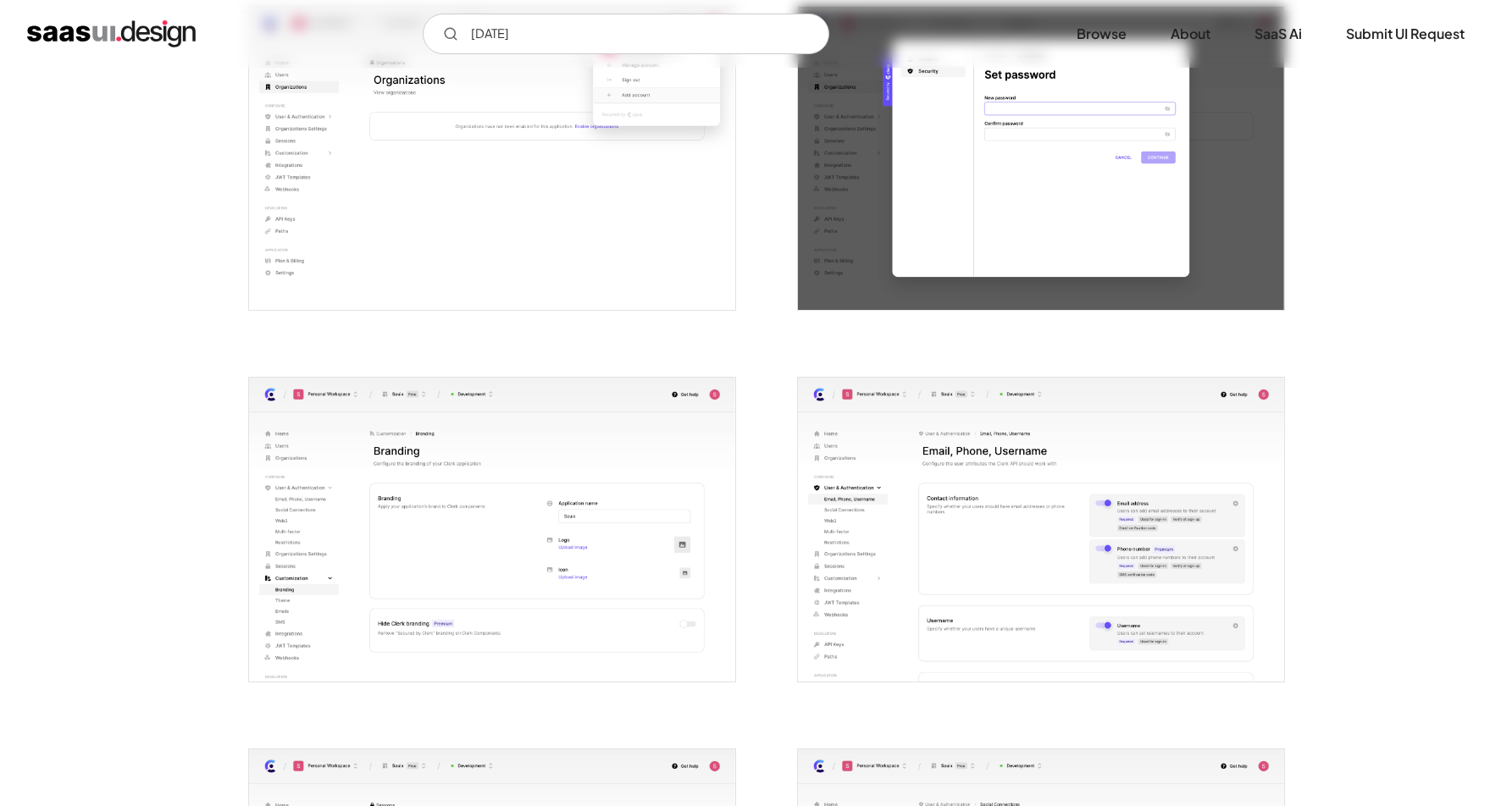
scroll to position [1908, 0]
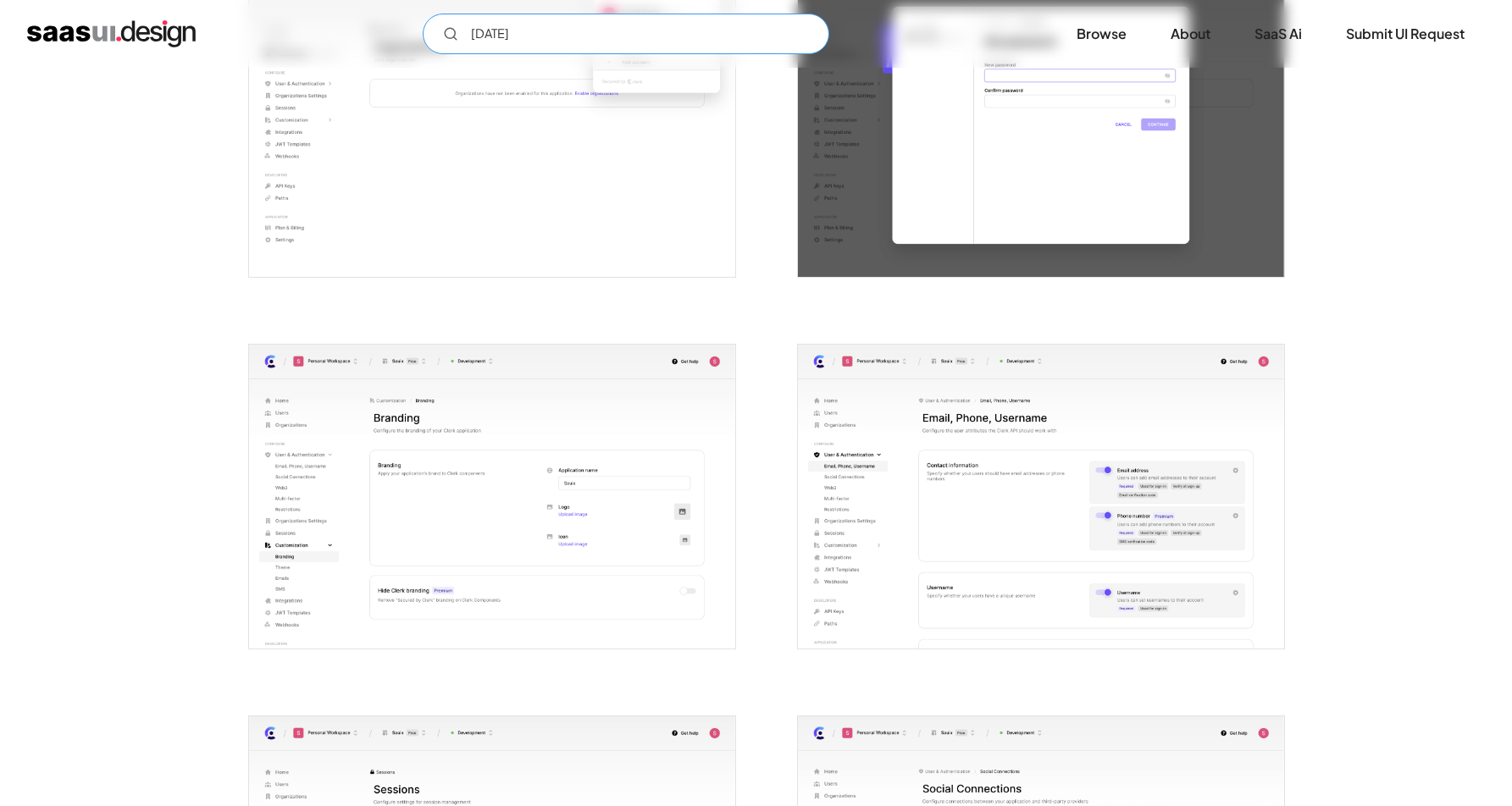
click at [577, 16] on input "[DATE]" at bounding box center [626, 33] width 407 height 41
click at [571, 35] on input "[DATE]" at bounding box center [626, 33] width 407 height 41
click at [635, 49] on input "kaho" at bounding box center [626, 33] width 407 height 41
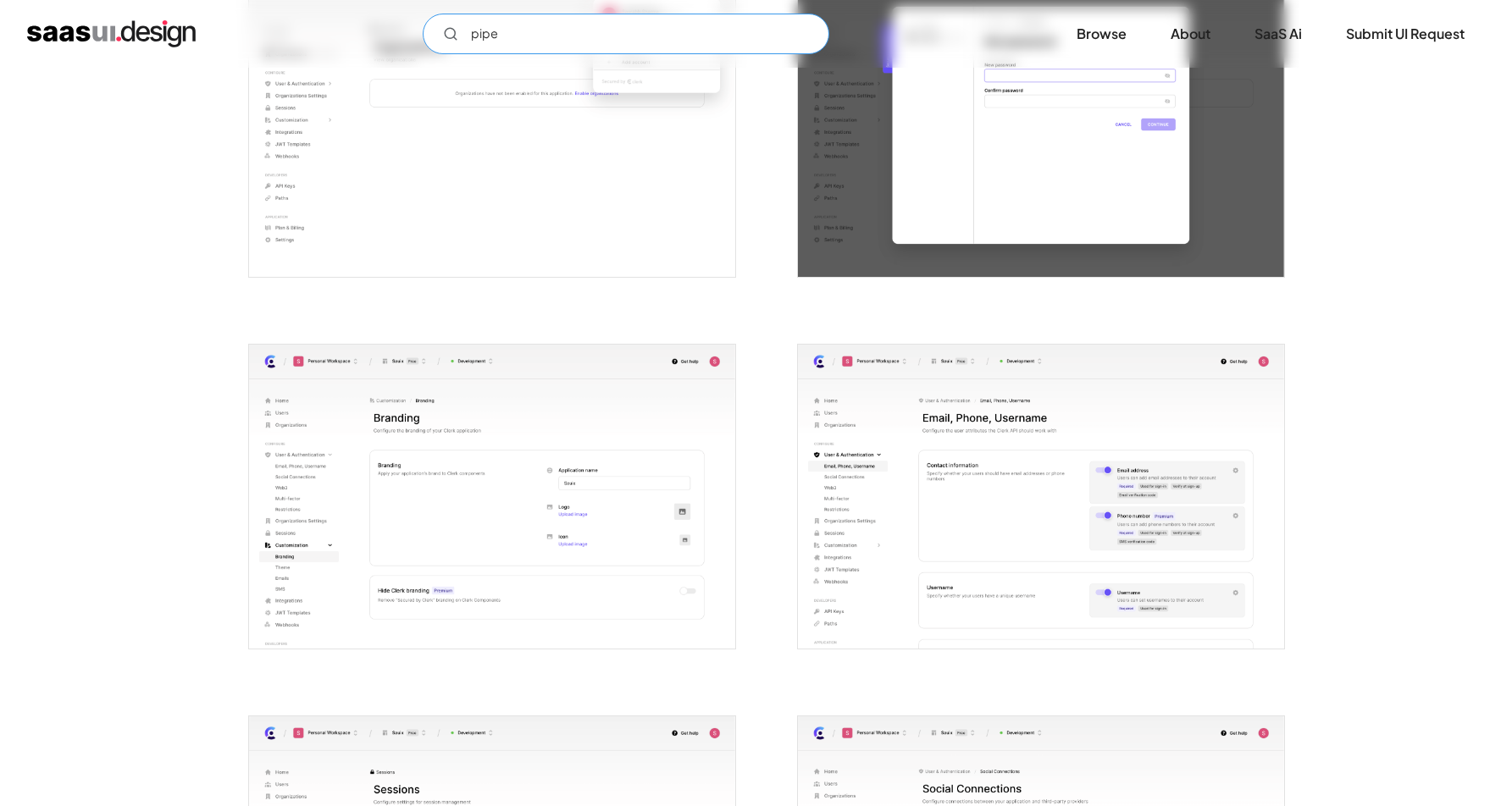
type input "pipe"
